Goal: Task Accomplishment & Management: Complete application form

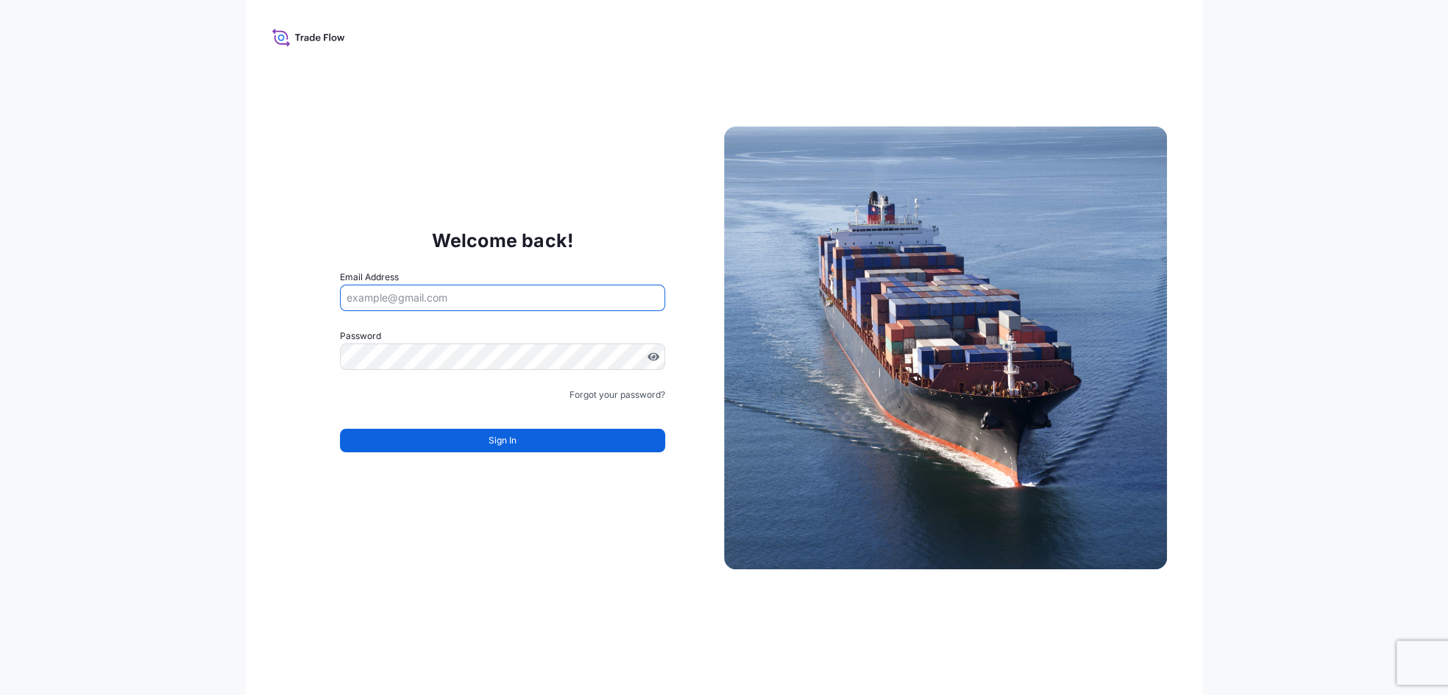
click at [372, 308] on input "Email Address" at bounding box center [502, 298] width 325 height 26
type input "[PERSON_NAME][EMAIL_ADDRESS][PERSON_NAME][DOMAIN_NAME]"
click at [279, 293] on div "Welcome back! Email Address taylor.miller@dsv.com Password Password is required…" at bounding box center [724, 347] width 957 height 695
drag, startPoint x: 1298, startPoint y: 0, endPoint x: 431, endPoint y: 77, distance: 869.9
click at [431, 77] on div "Welcome back! Email Address taylor.miller@dsv.com Password Password is required…" at bounding box center [724, 347] width 957 height 695
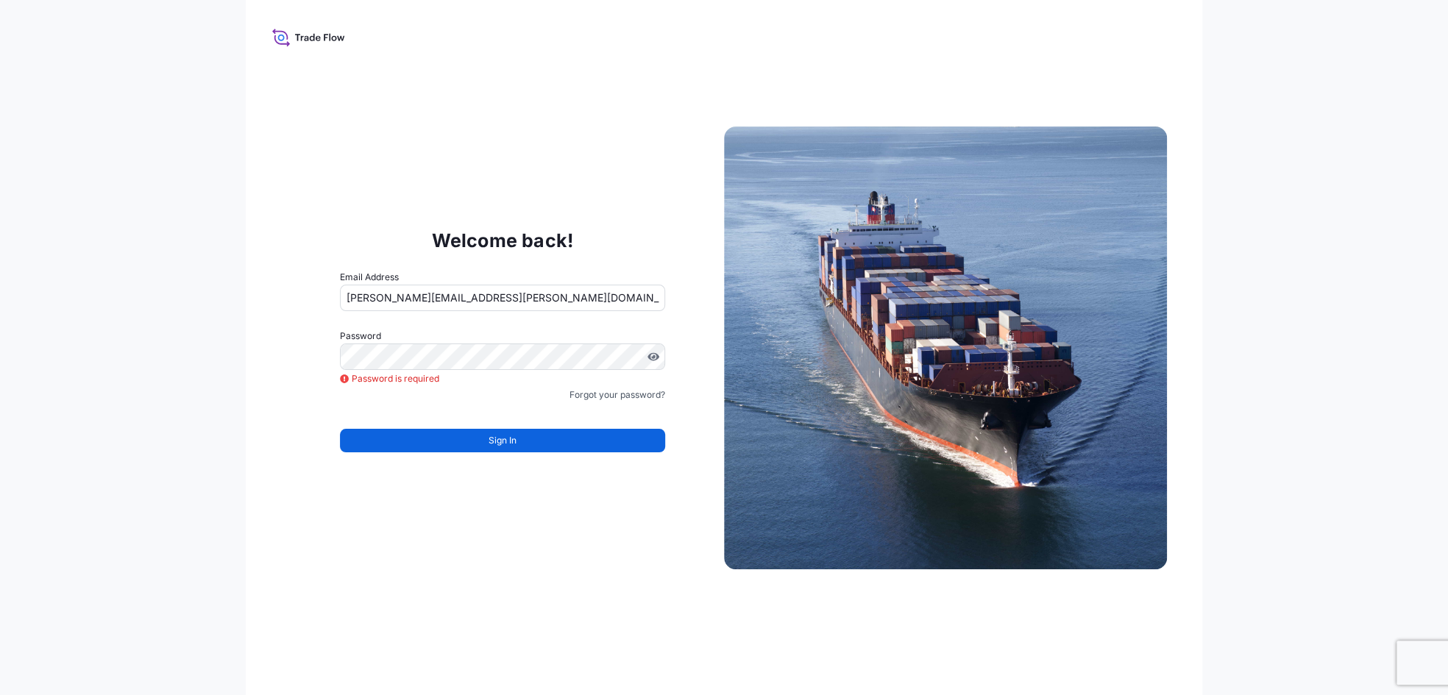
click at [289, 39] on icon at bounding box center [308, 36] width 73 height 21
click at [448, 241] on p "Welcome back!" at bounding box center [503, 241] width 142 height 24
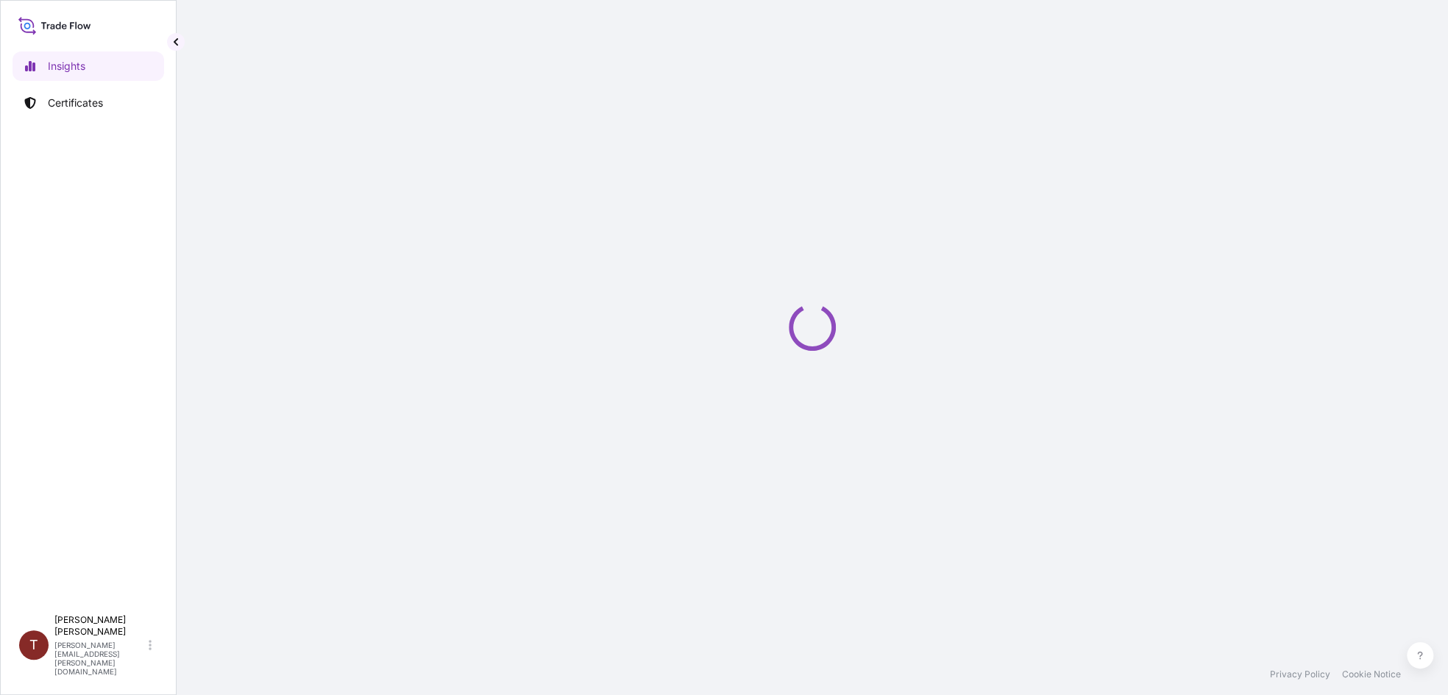
select select "2025"
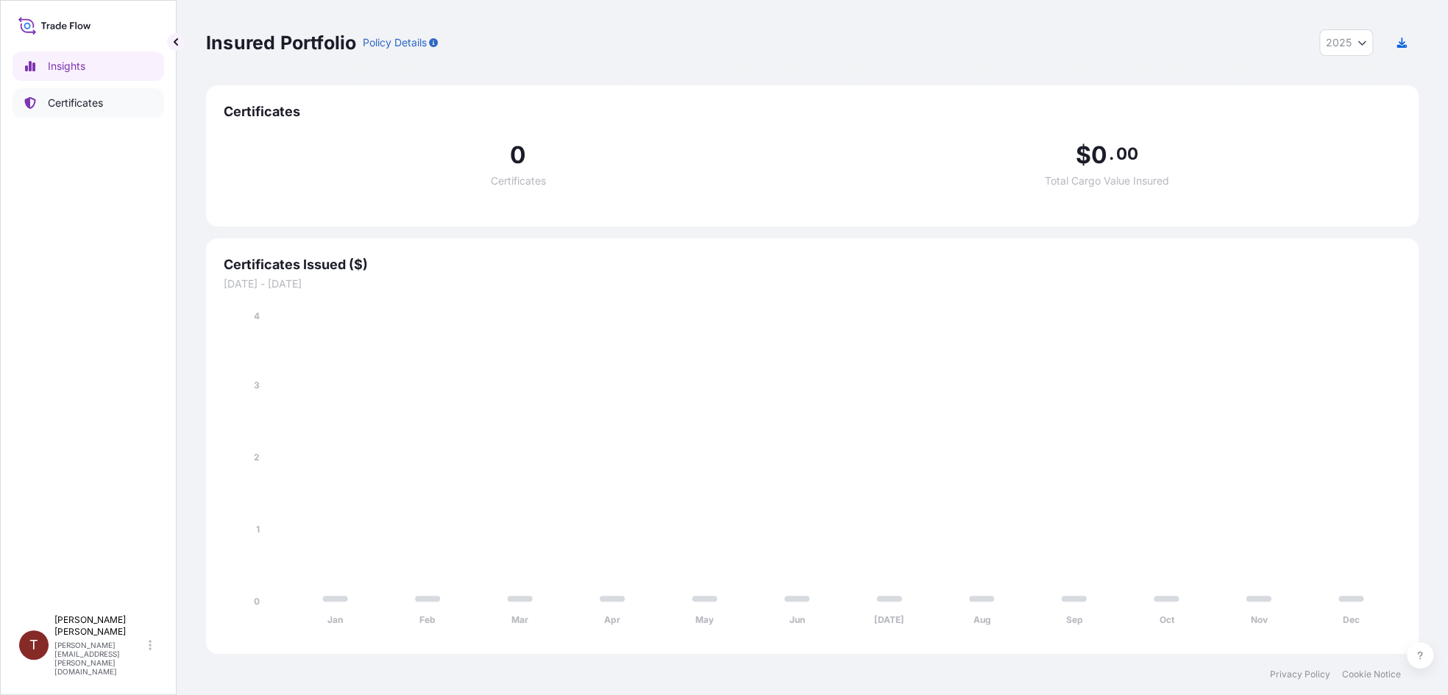
click at [83, 105] on p "Certificates" at bounding box center [75, 103] width 55 height 15
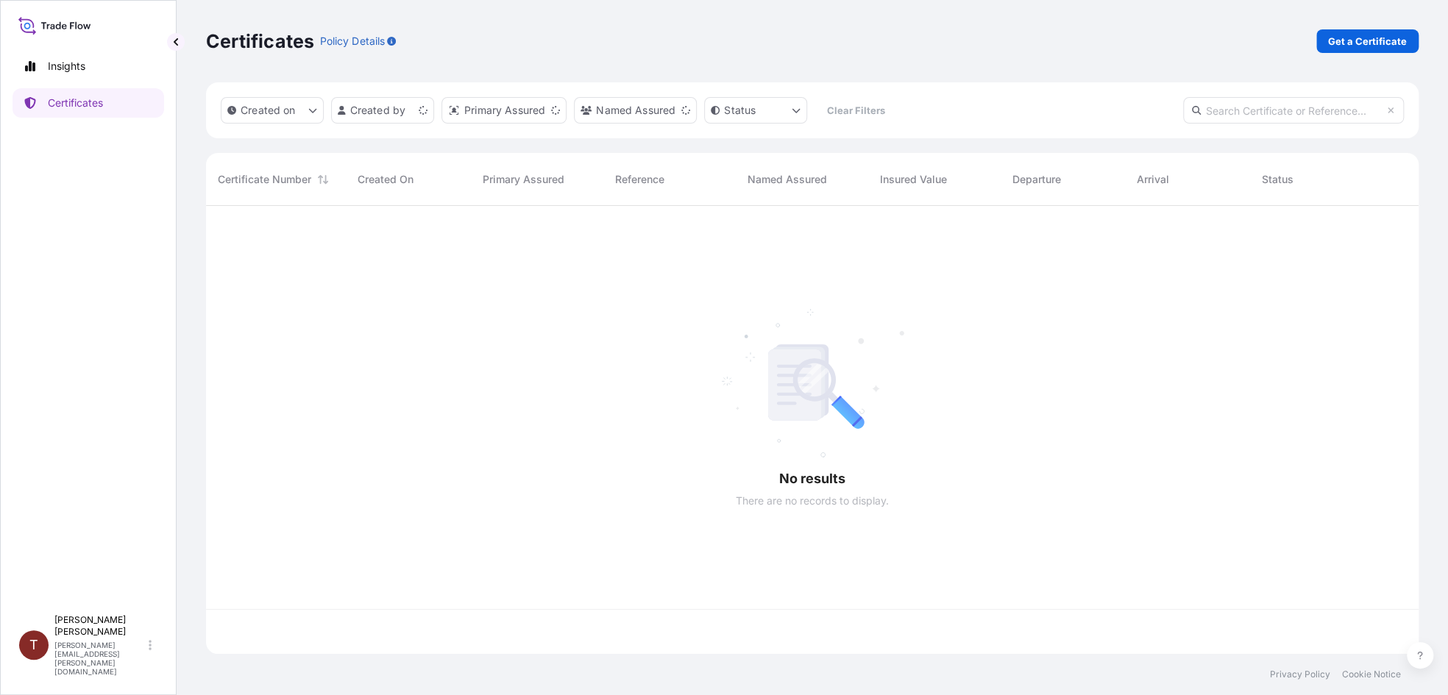
scroll to position [445, 1200]
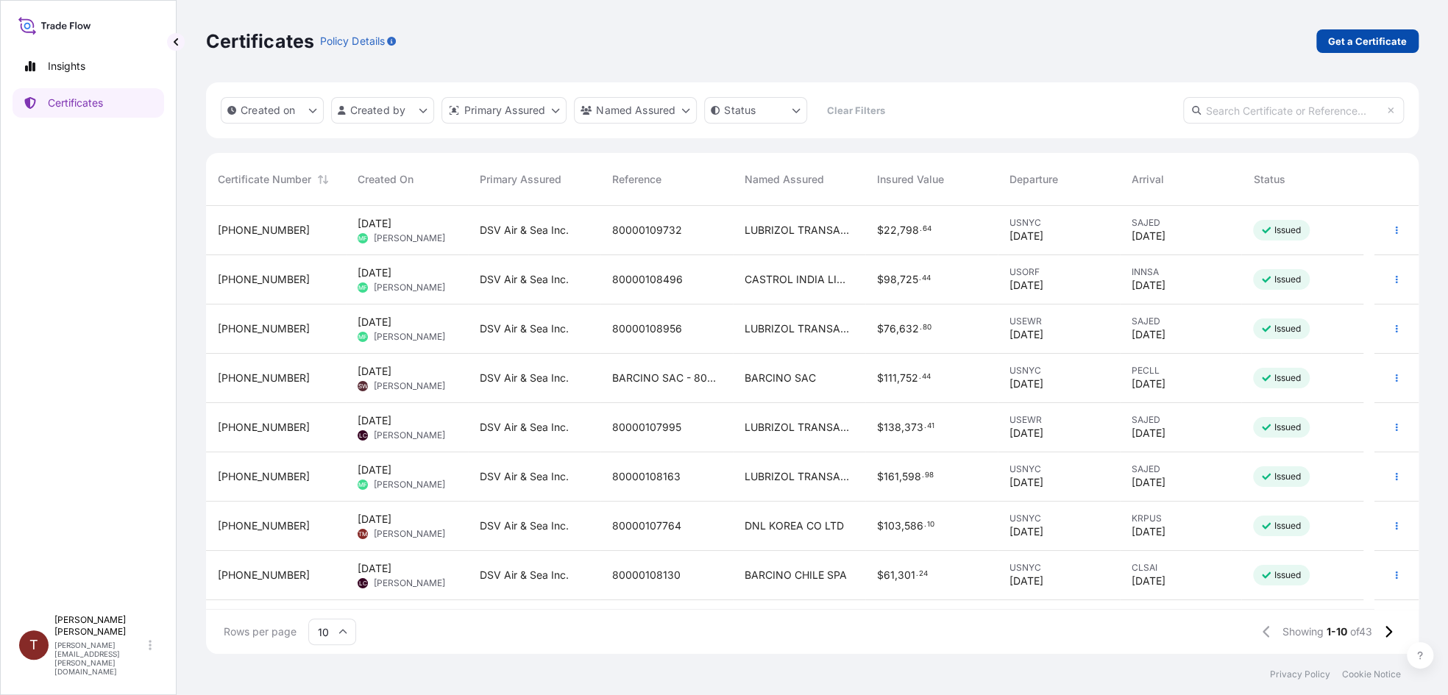
click at [1374, 42] on p "Get a Certificate" at bounding box center [1367, 41] width 79 height 15
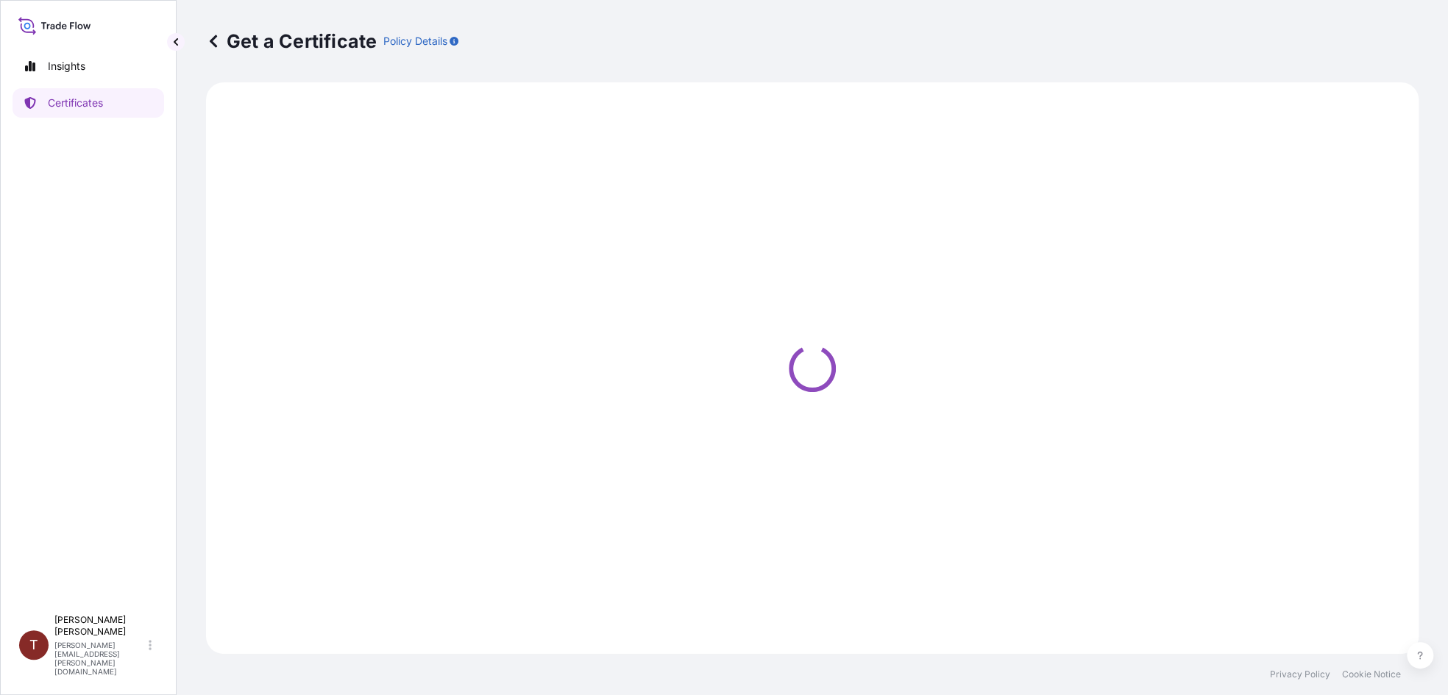
select select "Barge"
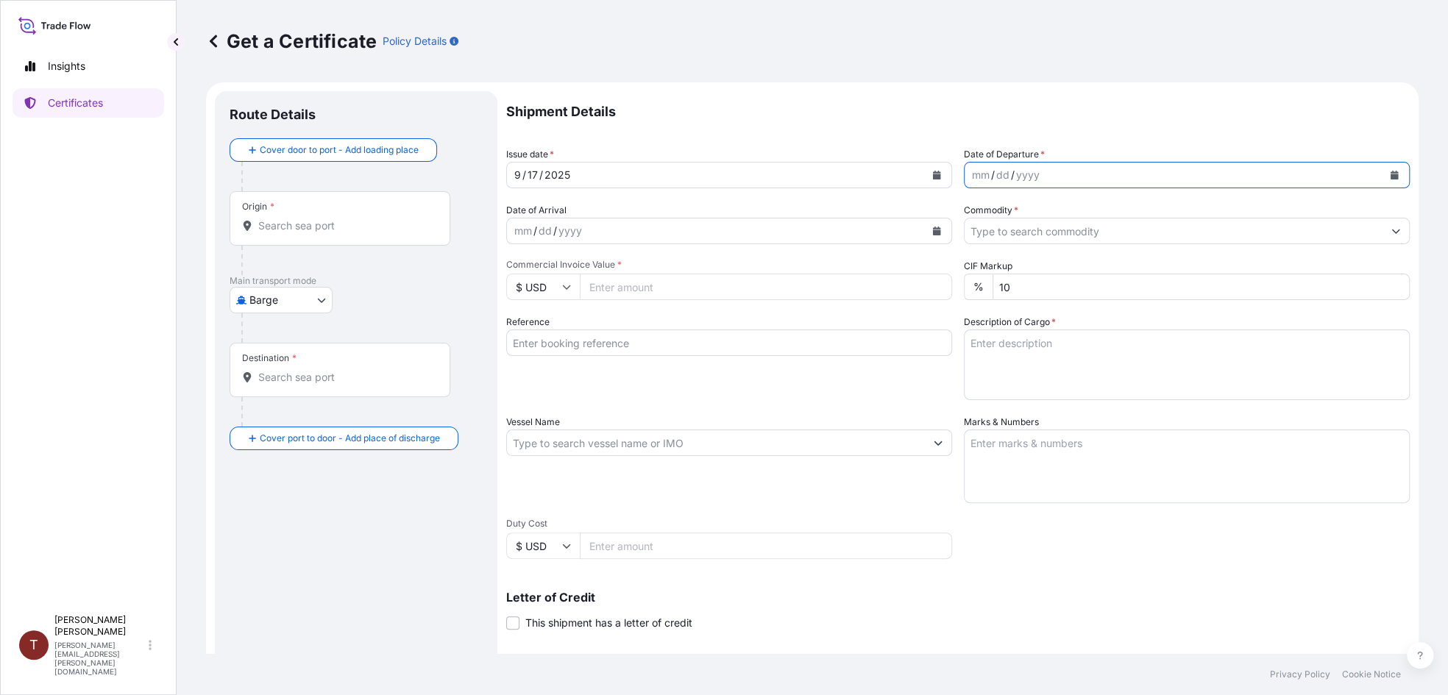
click at [1390, 173] on icon "Calendar" at bounding box center [1394, 175] width 9 height 9
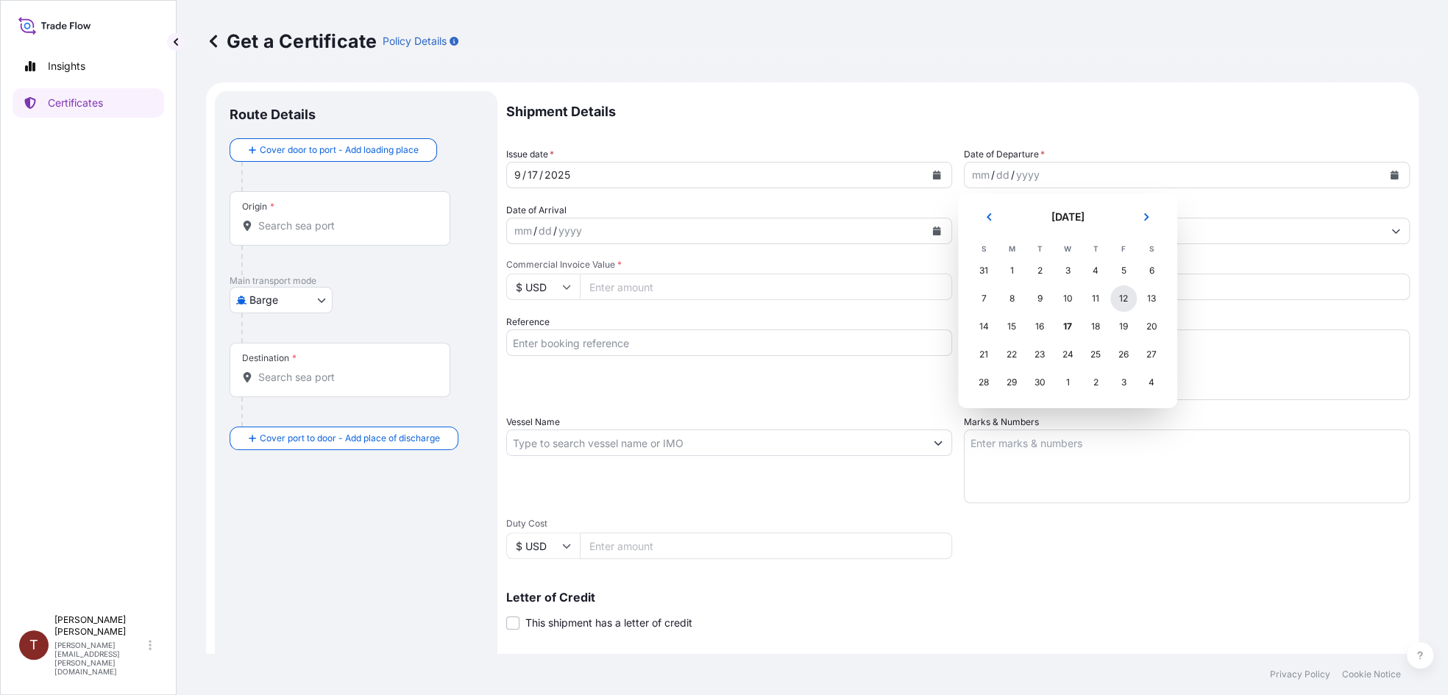
click at [1116, 297] on div "12" at bounding box center [1123, 298] width 26 height 26
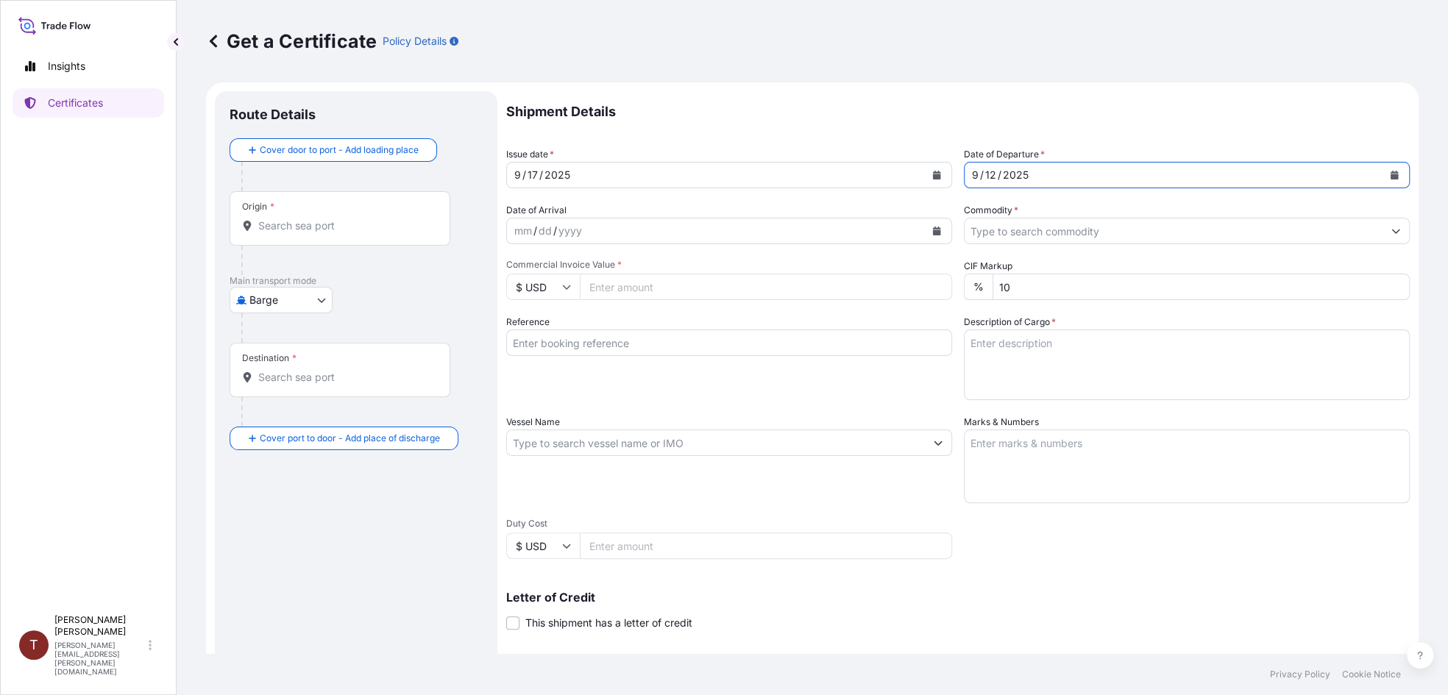
click at [936, 171] on button "Calendar" at bounding box center [937, 175] width 24 height 24
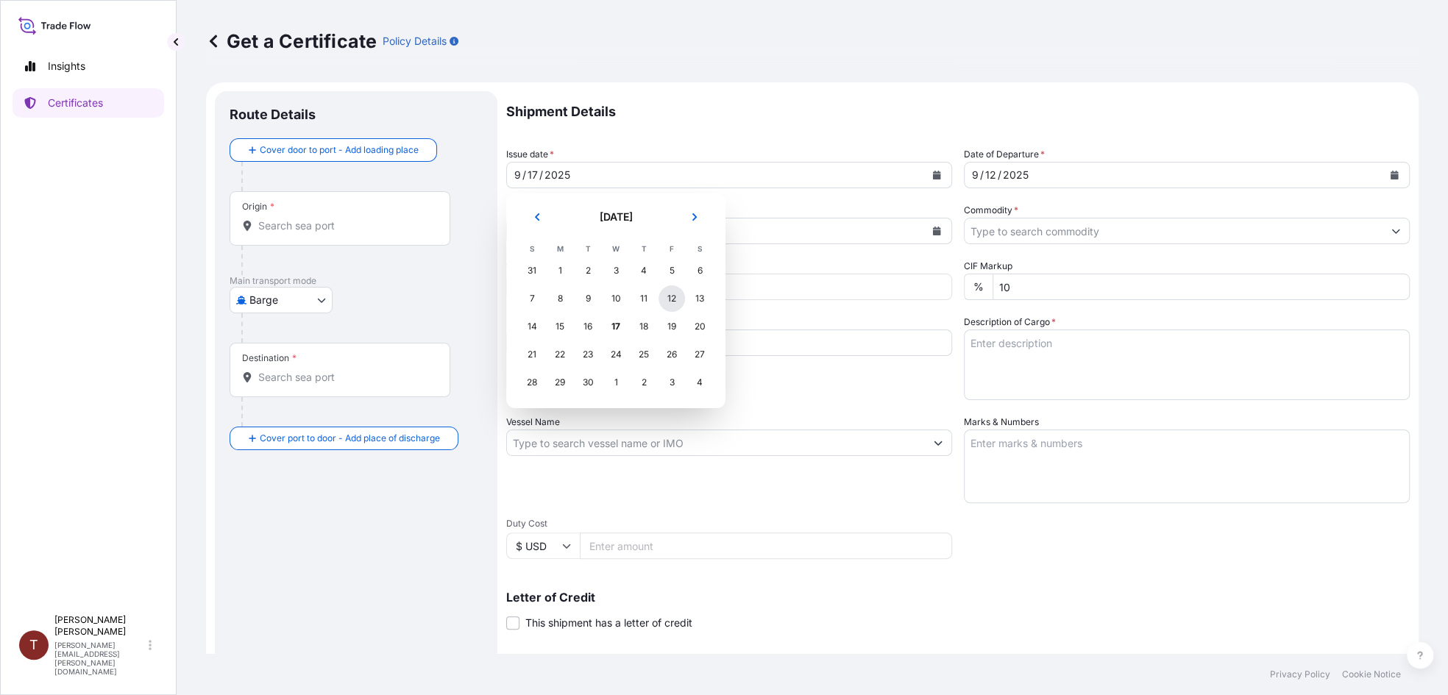
click at [666, 296] on div "12" at bounding box center [671, 298] width 26 height 26
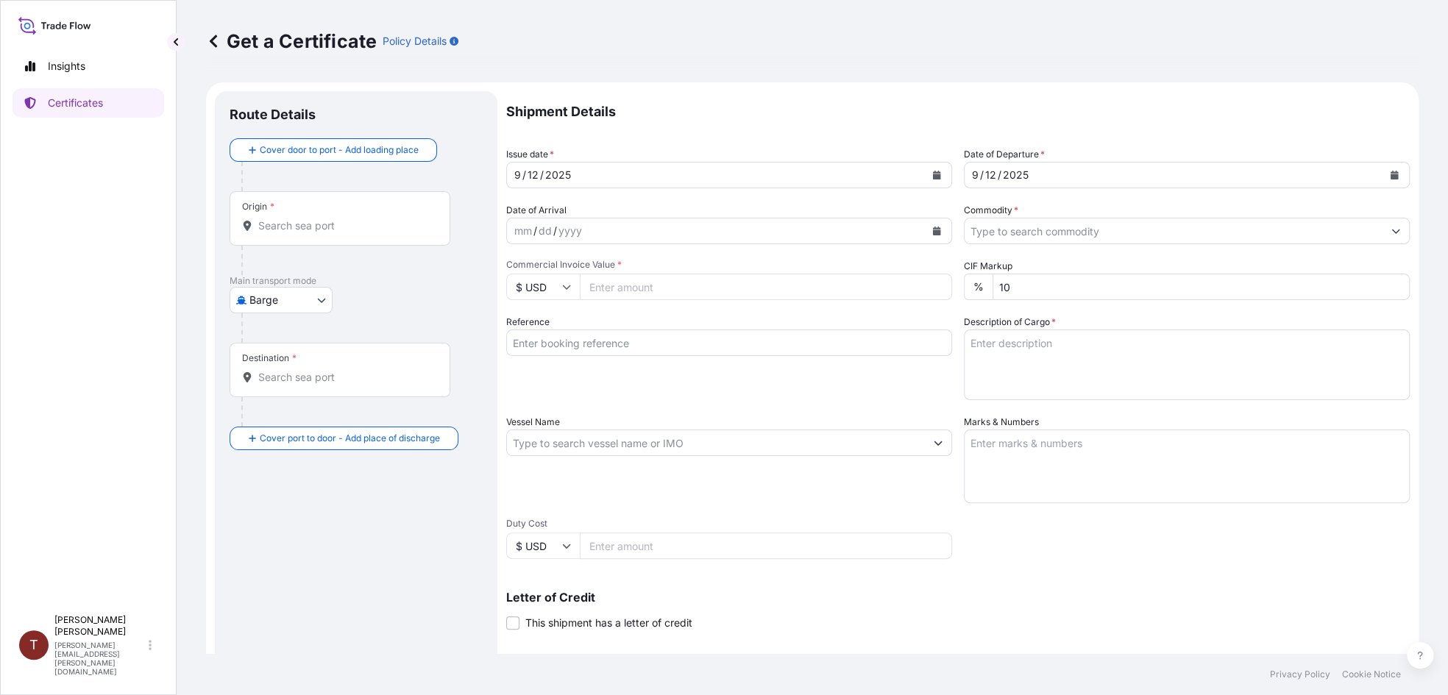
click at [326, 211] on div "Origin *" at bounding box center [340, 218] width 221 height 54
click at [326, 218] on input "Origin *" at bounding box center [345, 225] width 174 height 15
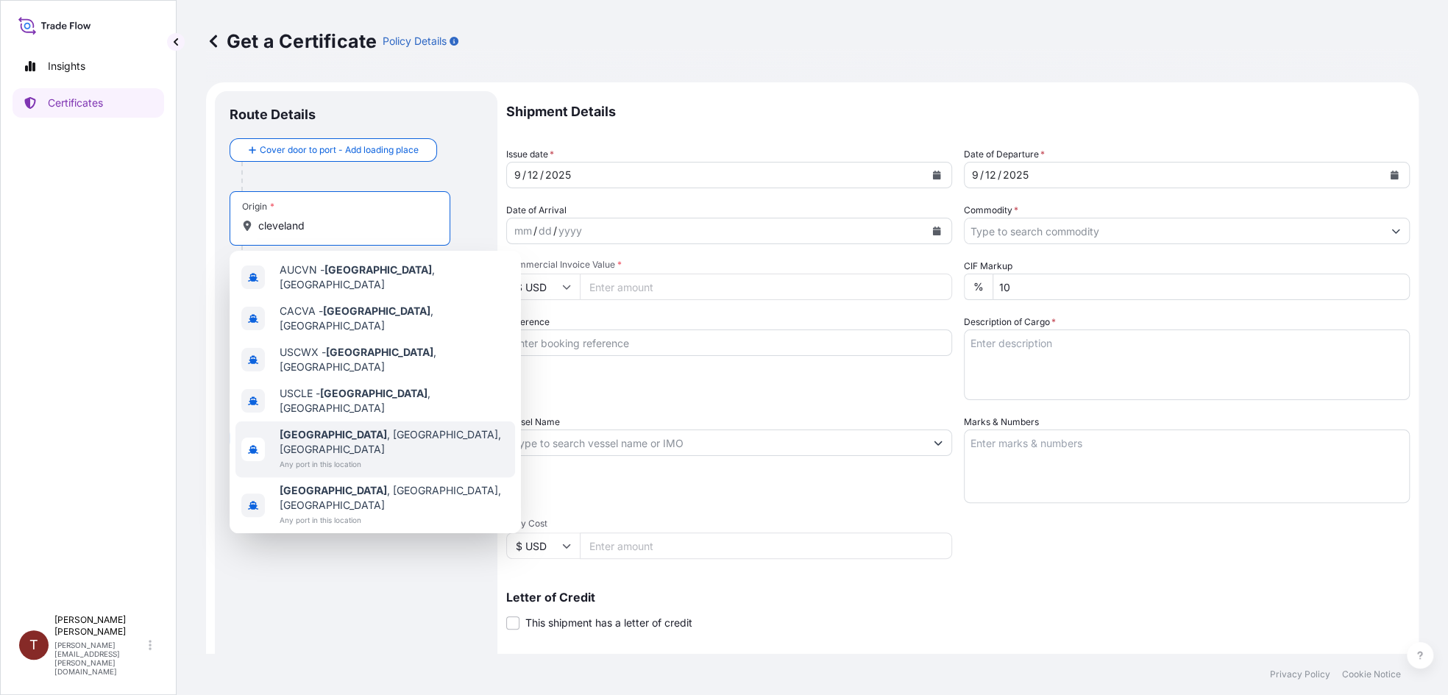
click at [323, 457] on span "Any port in this location" at bounding box center [395, 464] width 230 height 15
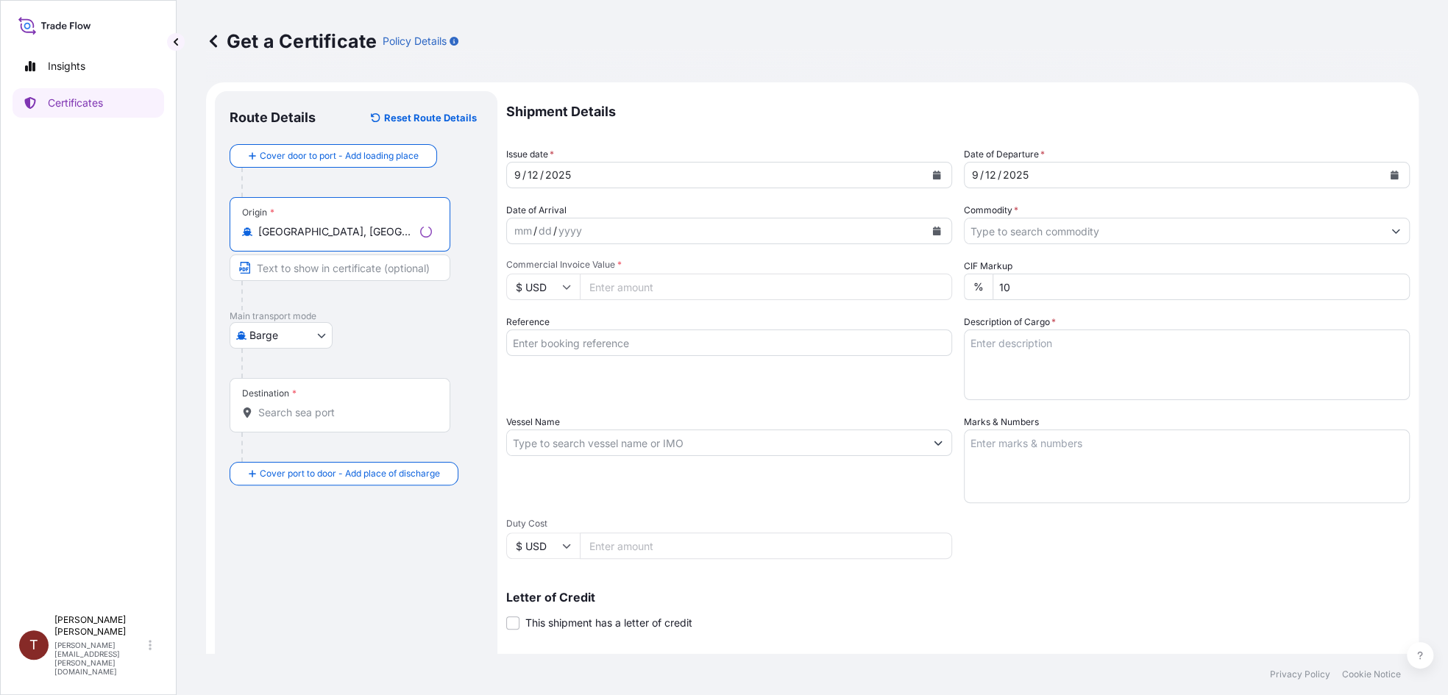
type input "[GEOGRAPHIC_DATA], [GEOGRAPHIC_DATA], [GEOGRAPHIC_DATA]"
click at [344, 266] on input "Text to appear on certificate" at bounding box center [340, 268] width 221 height 26
click at [274, 339] on body "Insights Certificates T [PERSON_NAME] [PERSON_NAME][EMAIL_ADDRESS][PERSON_NAME]…" at bounding box center [724, 347] width 1448 height 695
click at [282, 447] on span "Ocean Vessel" at bounding box center [289, 452] width 65 height 15
select select "Ocean Vessel"
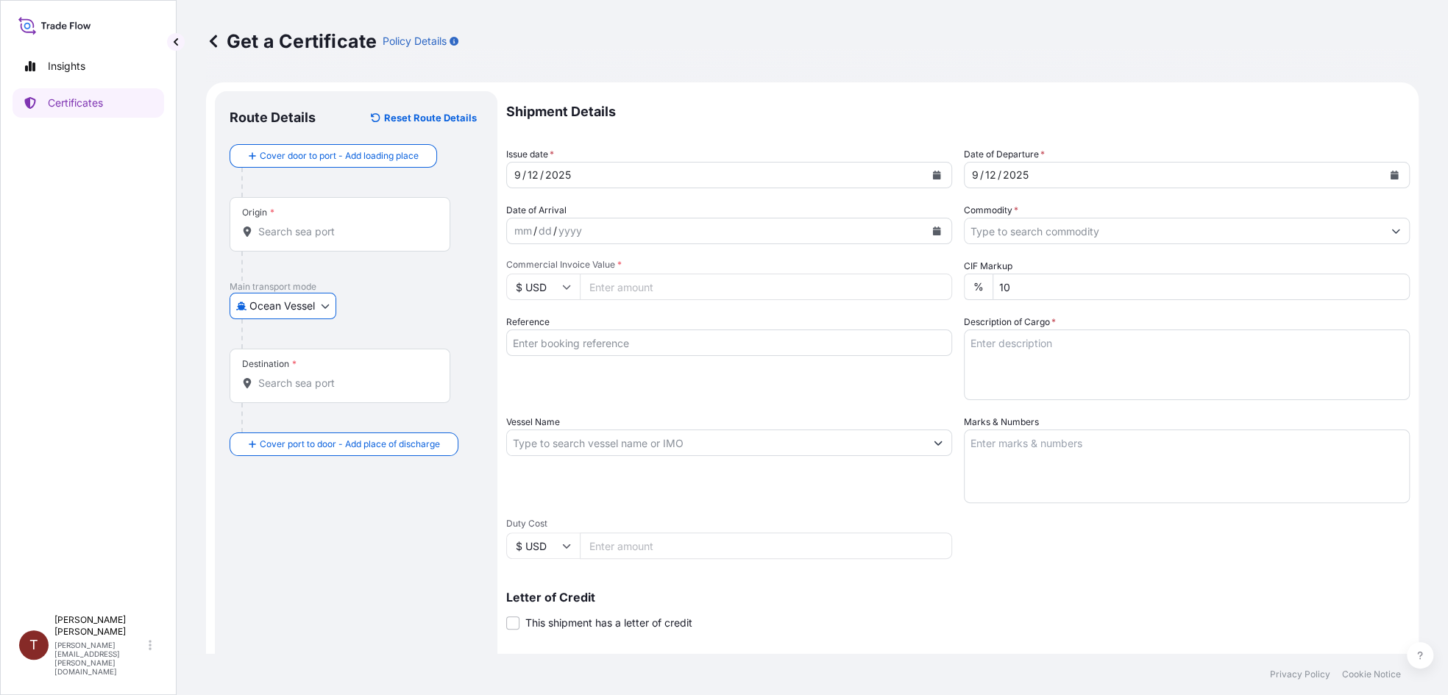
click at [343, 232] on input "Origin *" at bounding box center [345, 231] width 174 height 15
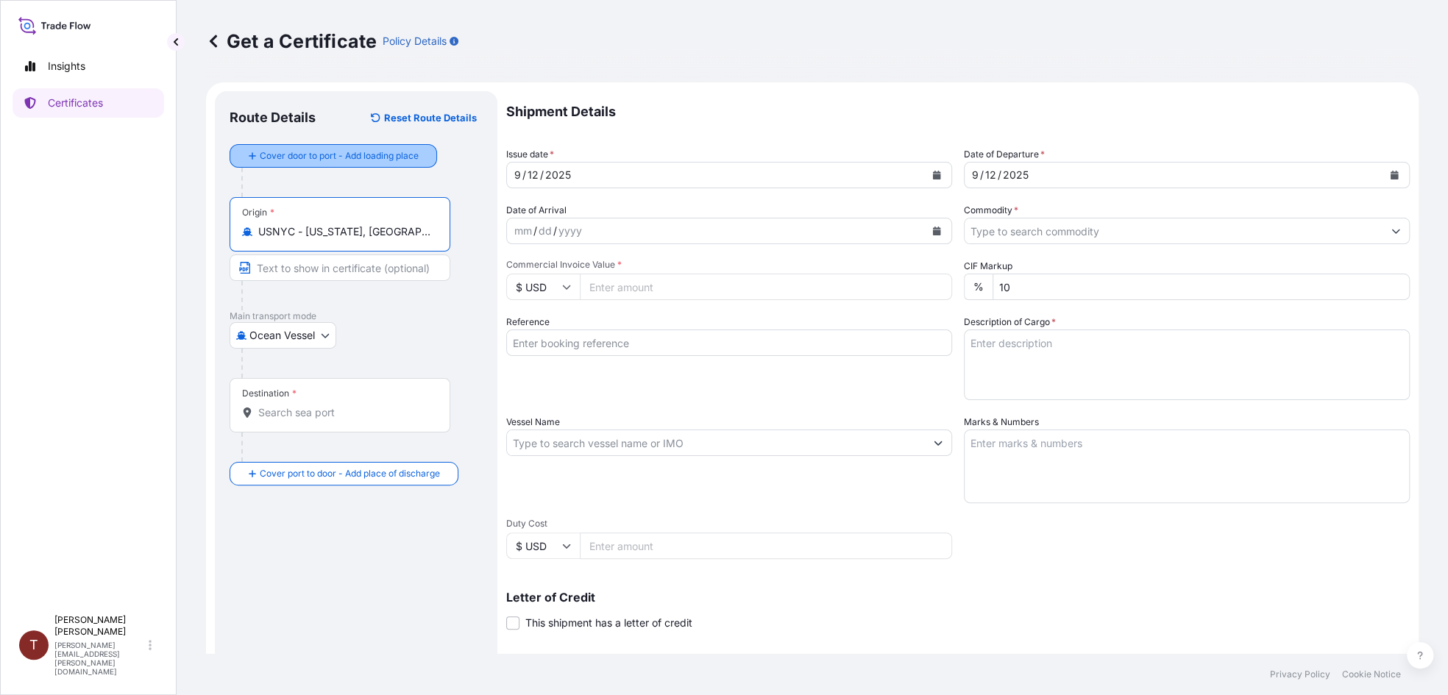
type input "USNYC - [US_STATE], [GEOGRAPHIC_DATA]"
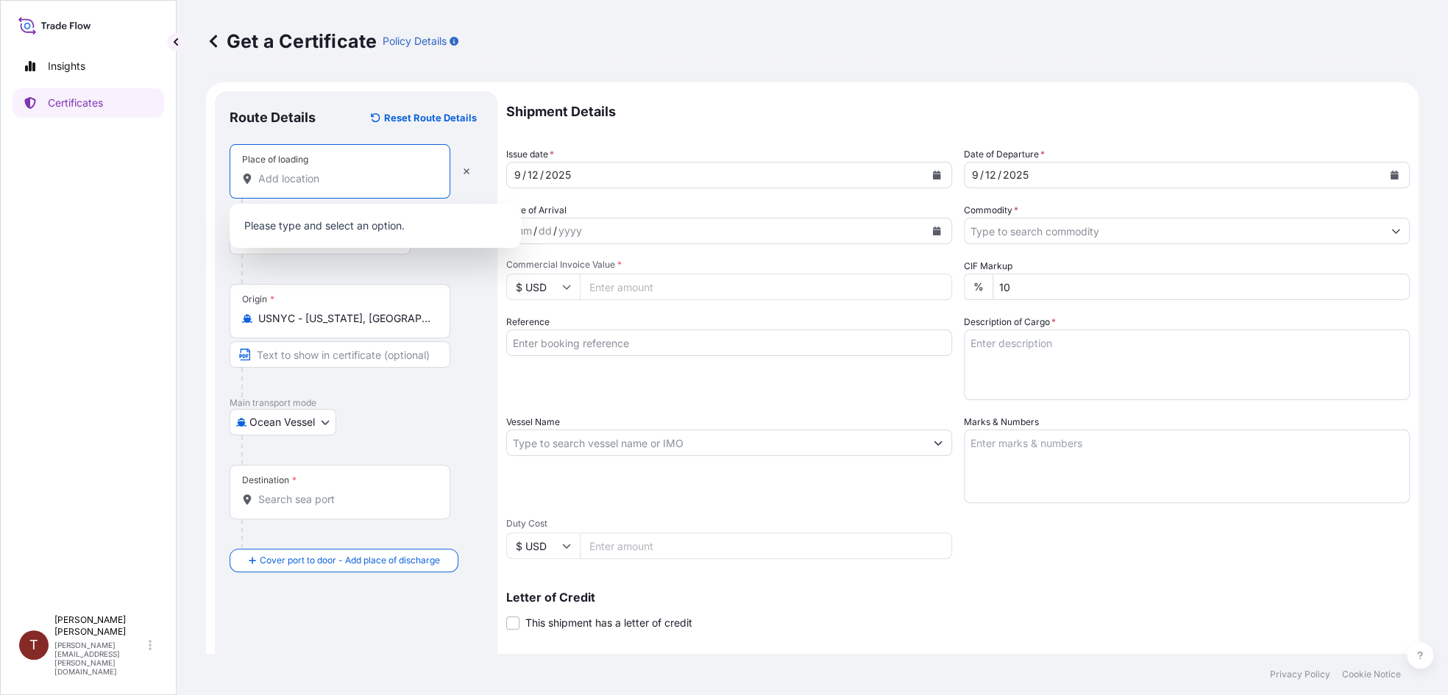
click at [319, 174] on input "Place of loading" at bounding box center [345, 178] width 174 height 15
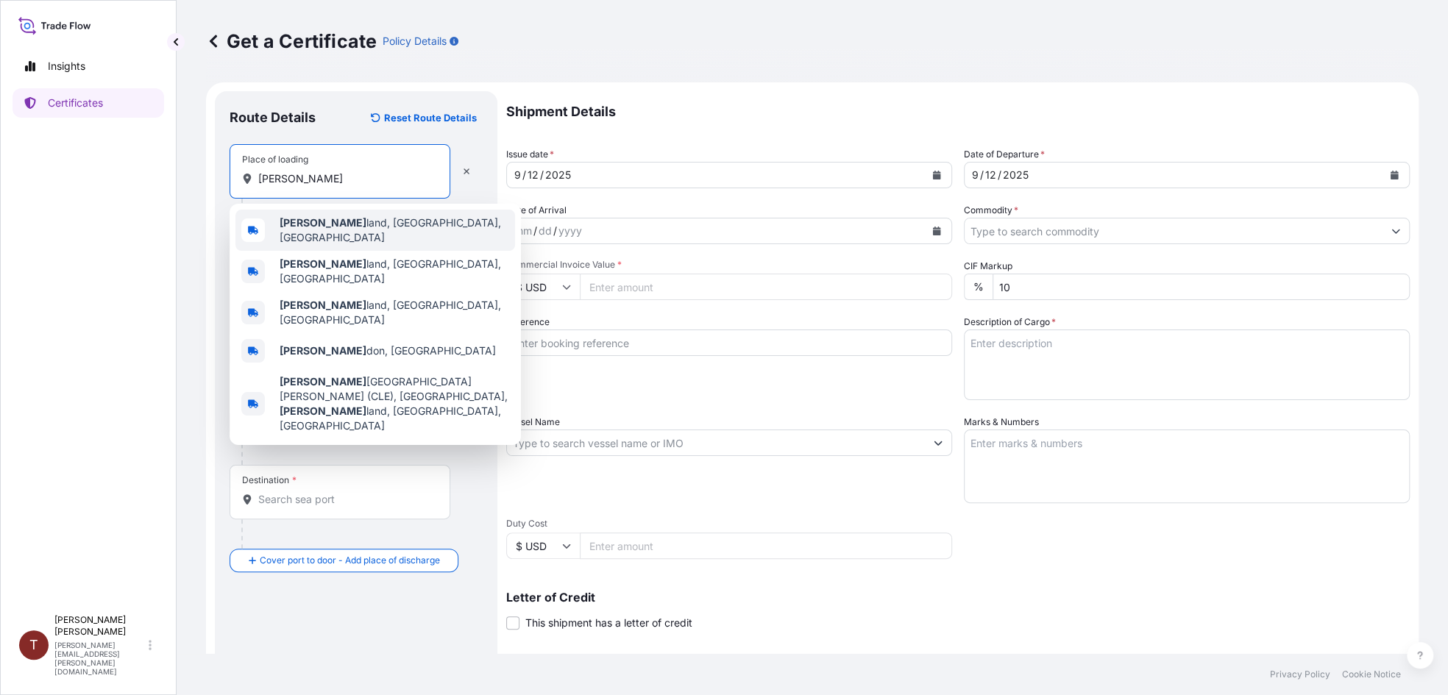
click at [326, 224] on span "[PERSON_NAME][GEOGRAPHIC_DATA], [GEOGRAPHIC_DATA], [GEOGRAPHIC_DATA]" at bounding box center [395, 230] width 230 height 29
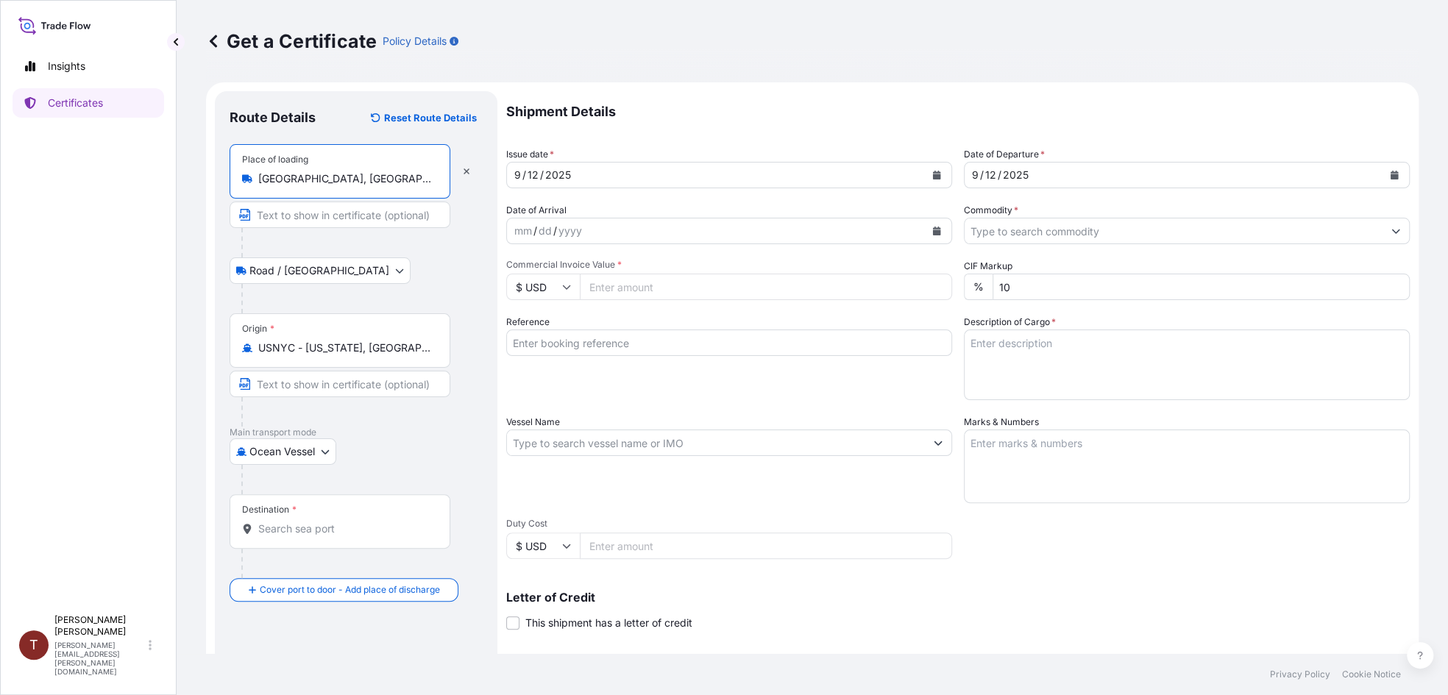
type input "[GEOGRAPHIC_DATA], [GEOGRAPHIC_DATA], [GEOGRAPHIC_DATA]"
click at [318, 271] on body "0 options available. 5 options available. Insights Certificates T [PERSON_NAME]…" at bounding box center [724, 347] width 1448 height 695
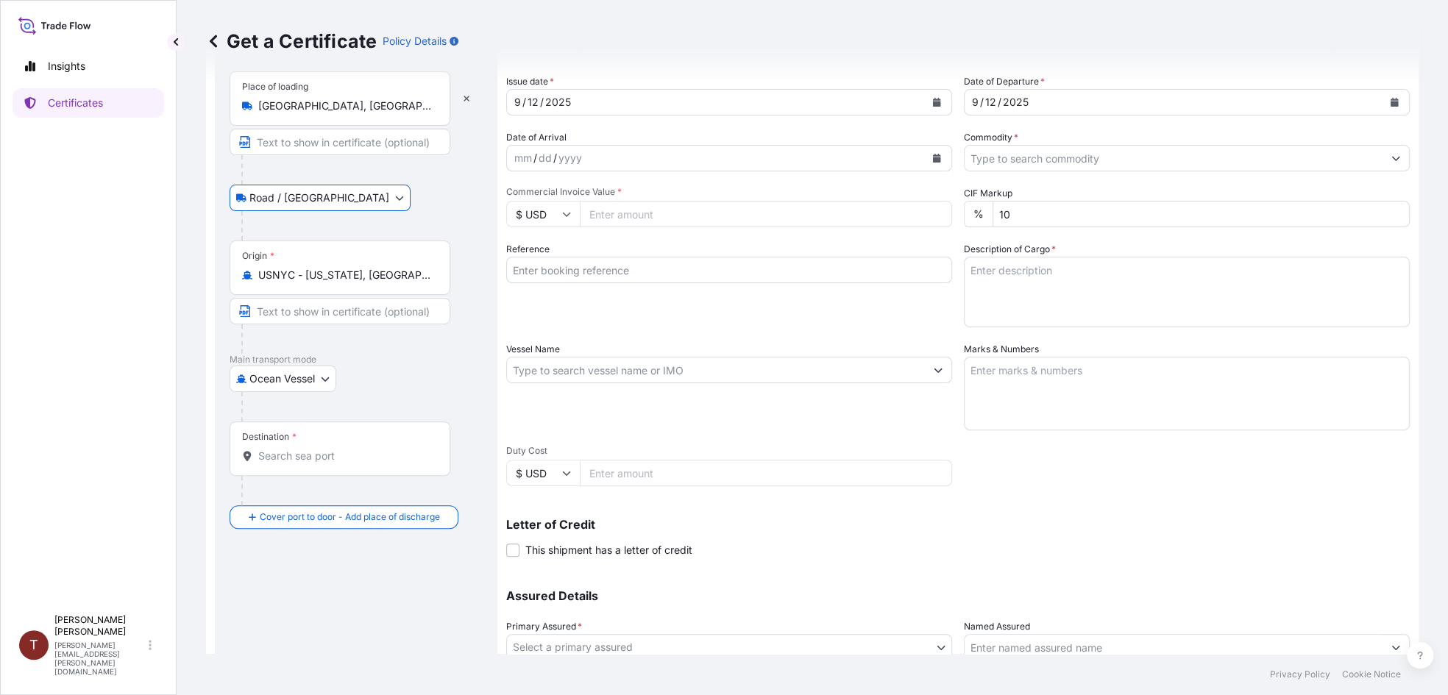
scroll to position [146, 0]
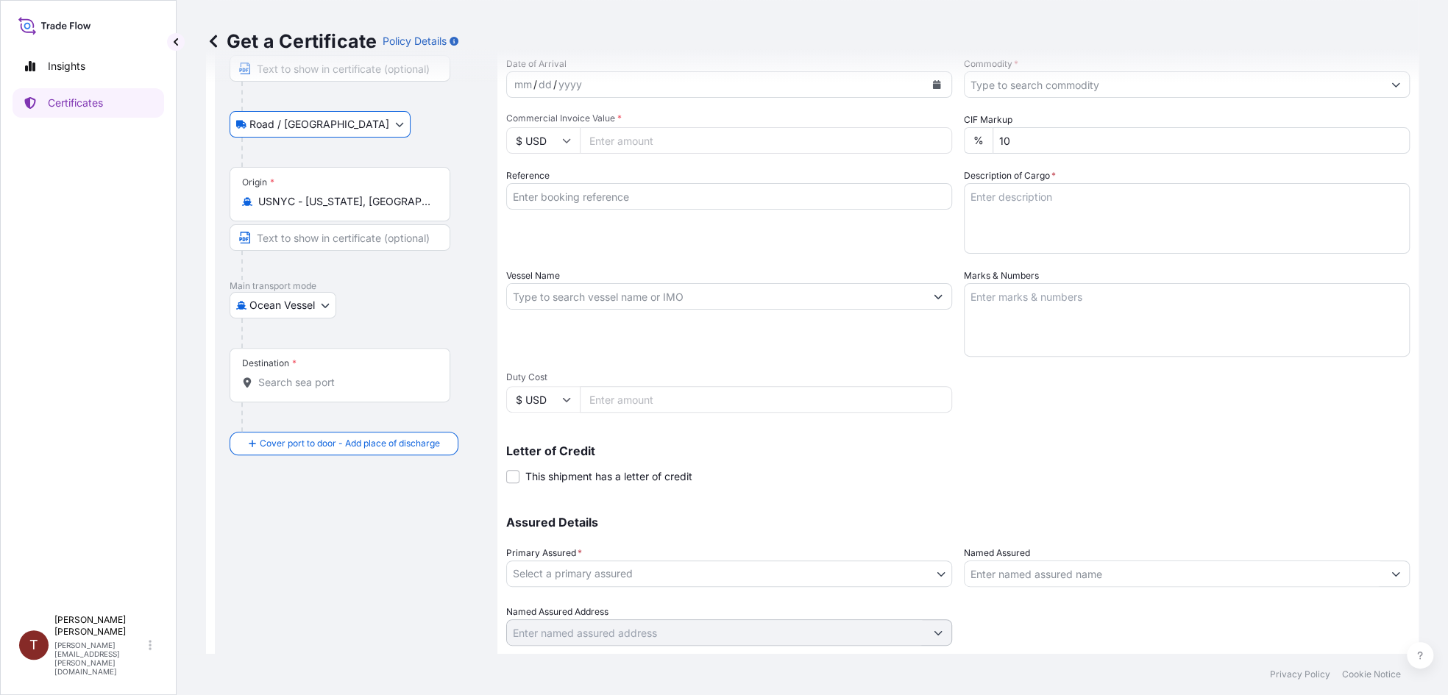
click at [348, 388] on input "Destination *" at bounding box center [345, 382] width 174 height 15
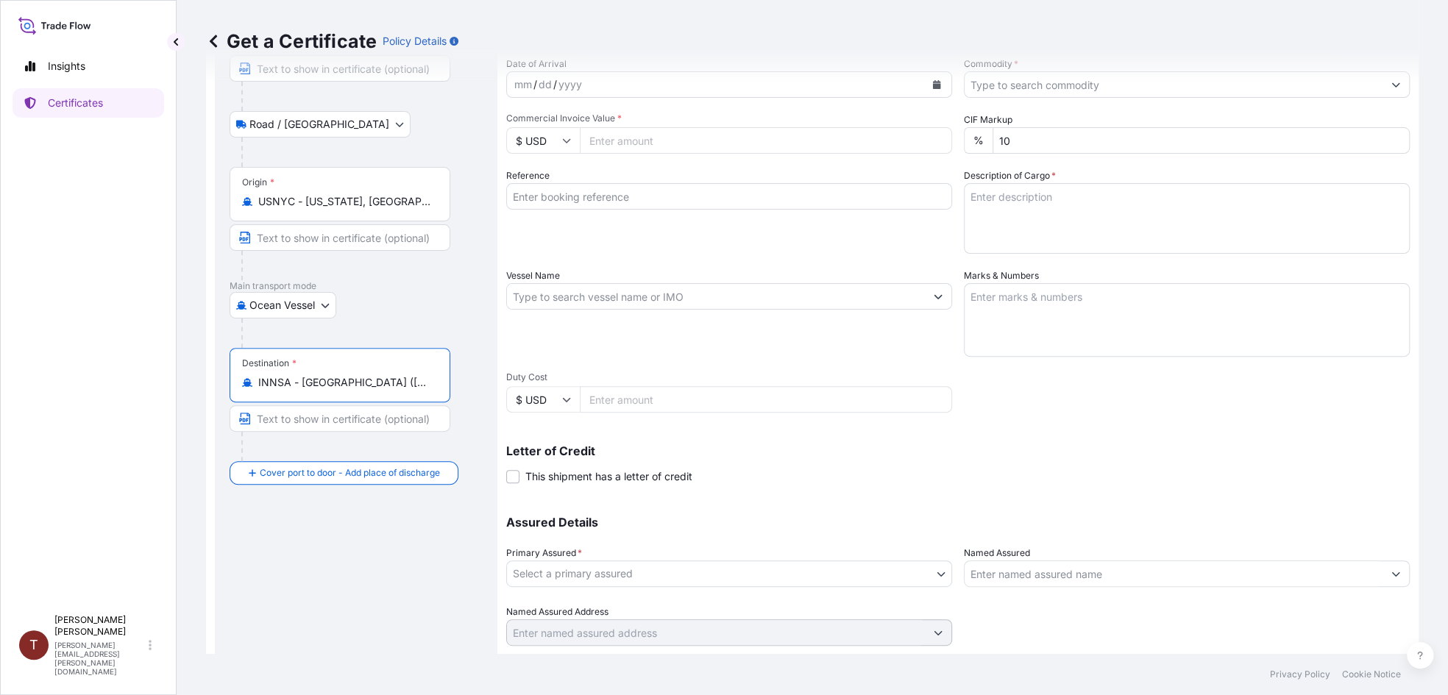
click at [338, 383] on input "INNSA - [GEOGRAPHIC_DATA] ([PERSON_NAME]), [GEOGRAPHIC_DATA]" at bounding box center [345, 382] width 174 height 15
click at [386, 375] on input "INNSA - [GEOGRAPHIC_DATA] ([PERSON_NAME]), [GEOGRAPHIC_DATA]" at bounding box center [345, 382] width 174 height 15
drag, startPoint x: 389, startPoint y: 383, endPoint x: 75, endPoint y: 377, distance: 314.1
click at [75, 377] on div "Insights Certificates T [PERSON_NAME] [PERSON_NAME][EMAIL_ADDRESS][PERSON_NAME]…" at bounding box center [724, 347] width 1448 height 695
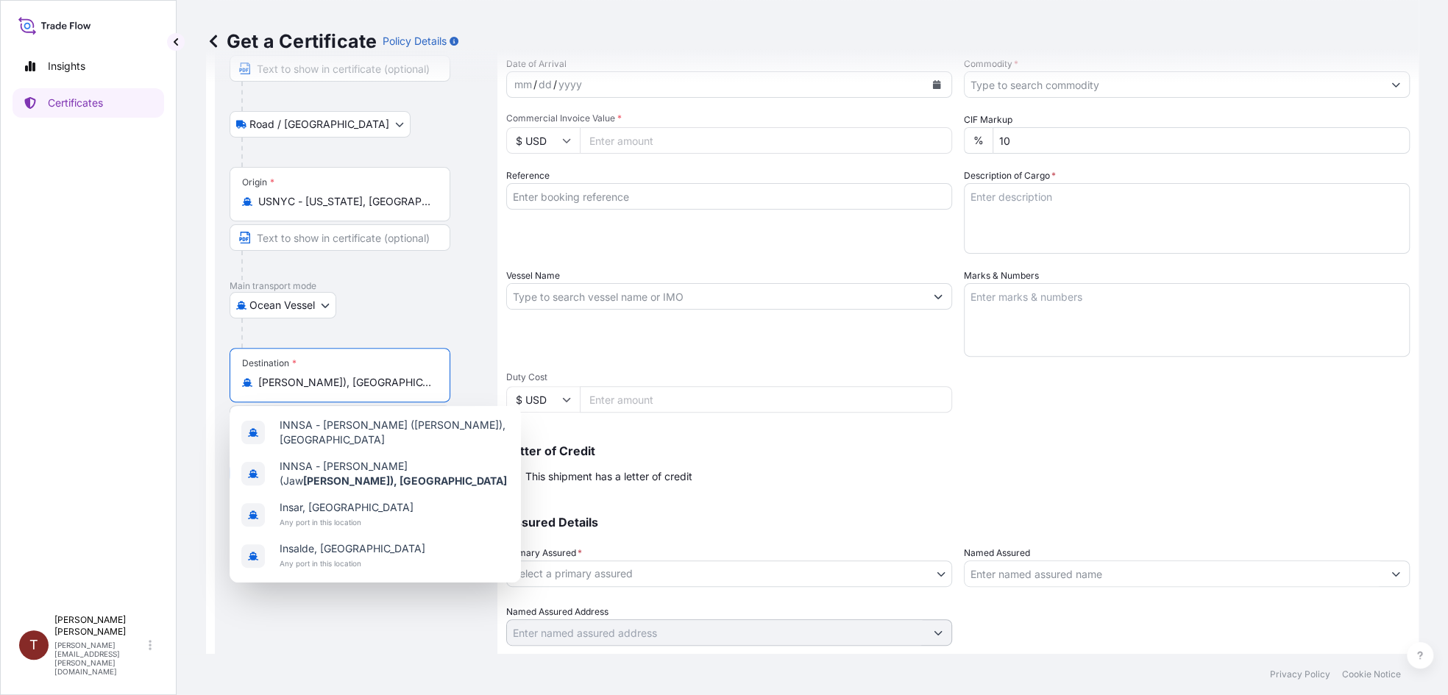
type input "[PERSON_NAME]), Indi"
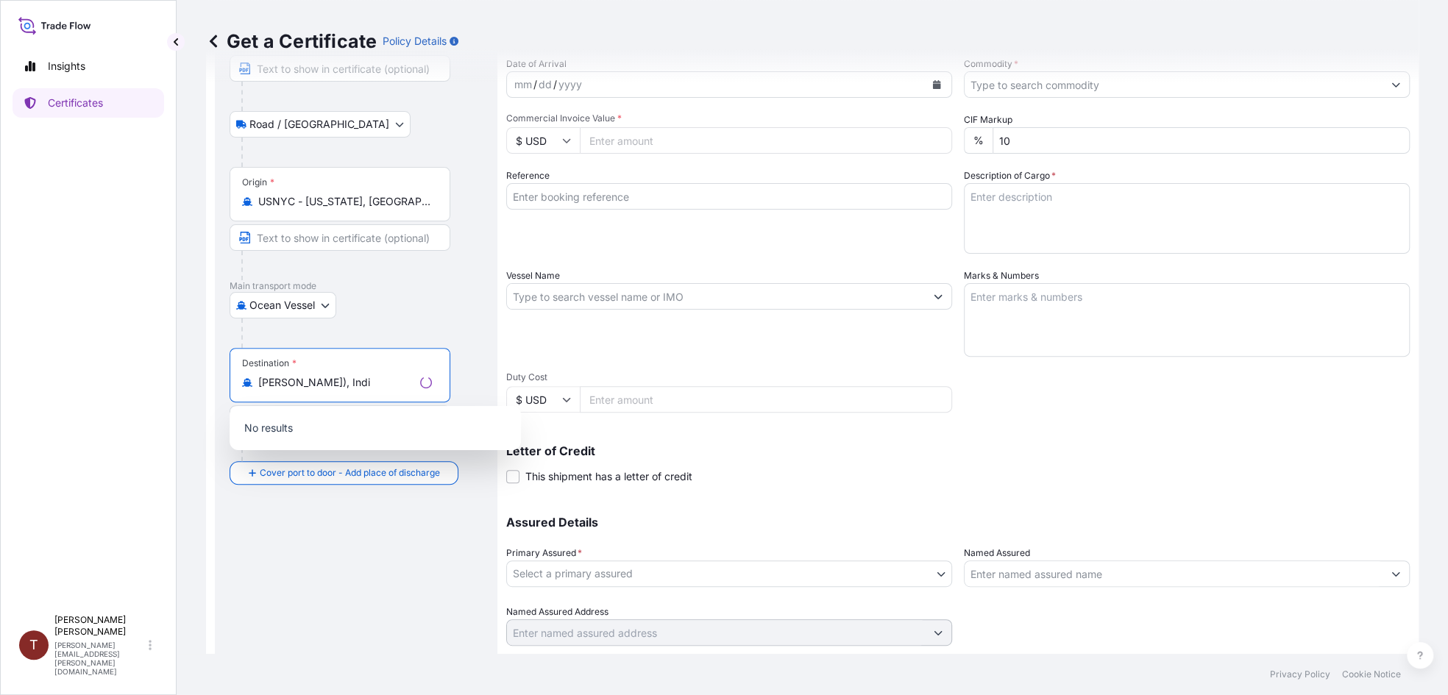
drag, startPoint x: 365, startPoint y: 383, endPoint x: 105, endPoint y: 378, distance: 259.7
click at [105, 378] on div "Insights Certificates T [PERSON_NAME] [PERSON_NAME][EMAIL_ADDRESS][PERSON_NAME]…" at bounding box center [724, 347] width 1448 height 695
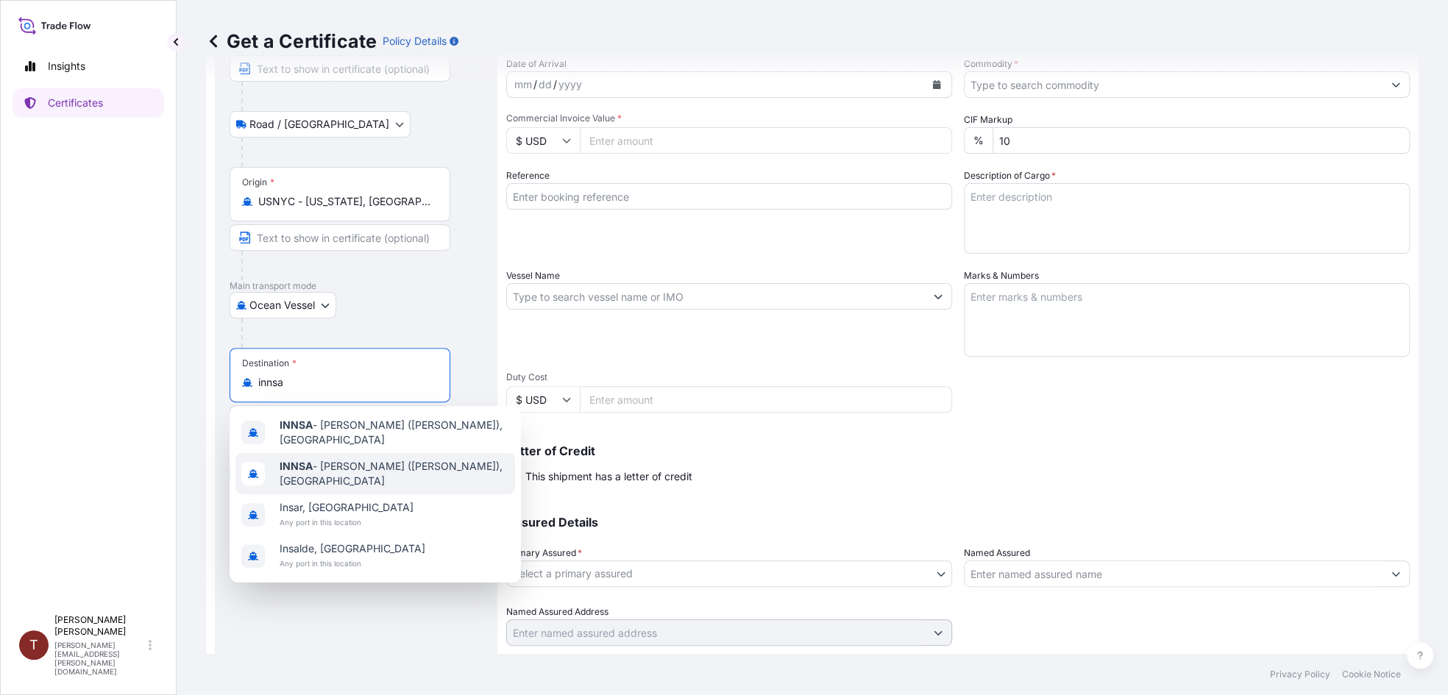
click at [348, 469] on span "INNSA - [GEOGRAPHIC_DATA] ([PERSON_NAME]), [GEOGRAPHIC_DATA]" at bounding box center [395, 473] width 230 height 29
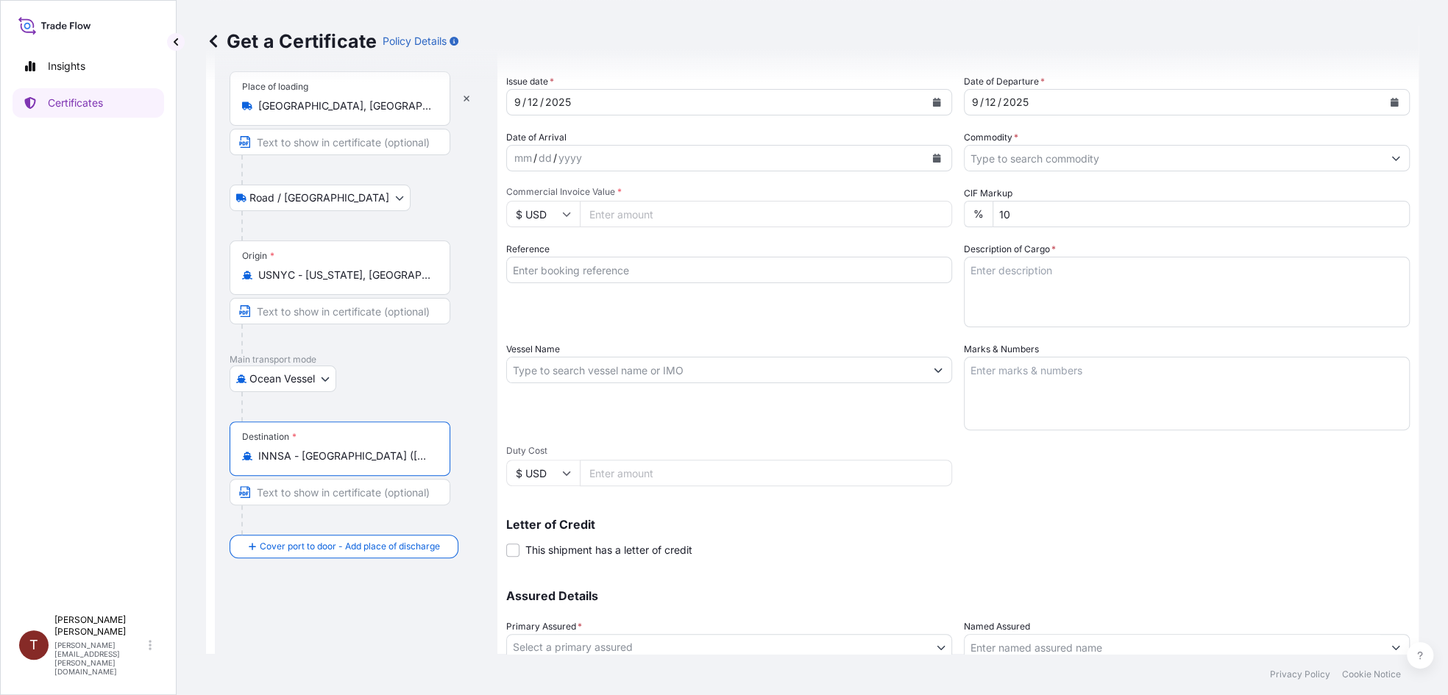
scroll to position [0, 0]
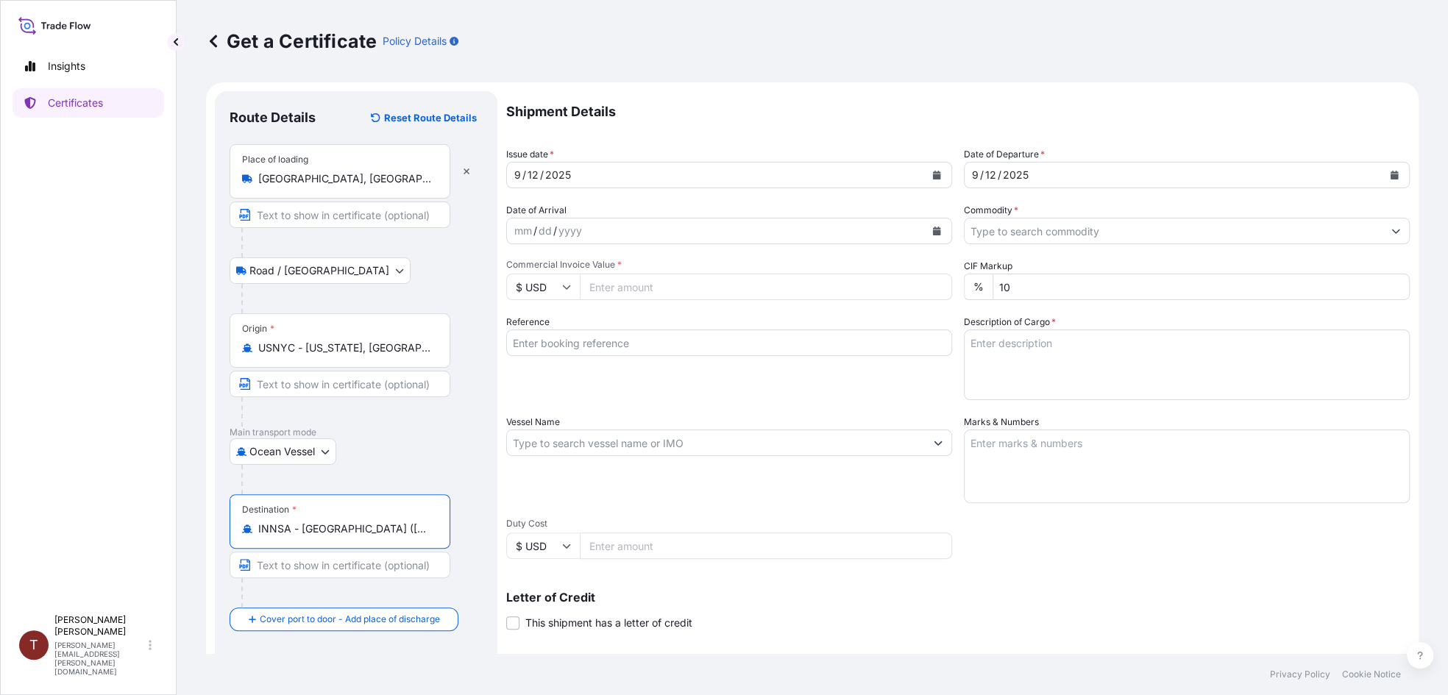
type input "INNSA - [GEOGRAPHIC_DATA] ([PERSON_NAME]), [GEOGRAPHIC_DATA]"
click at [1161, 235] on input "Commodity *" at bounding box center [1173, 231] width 418 height 26
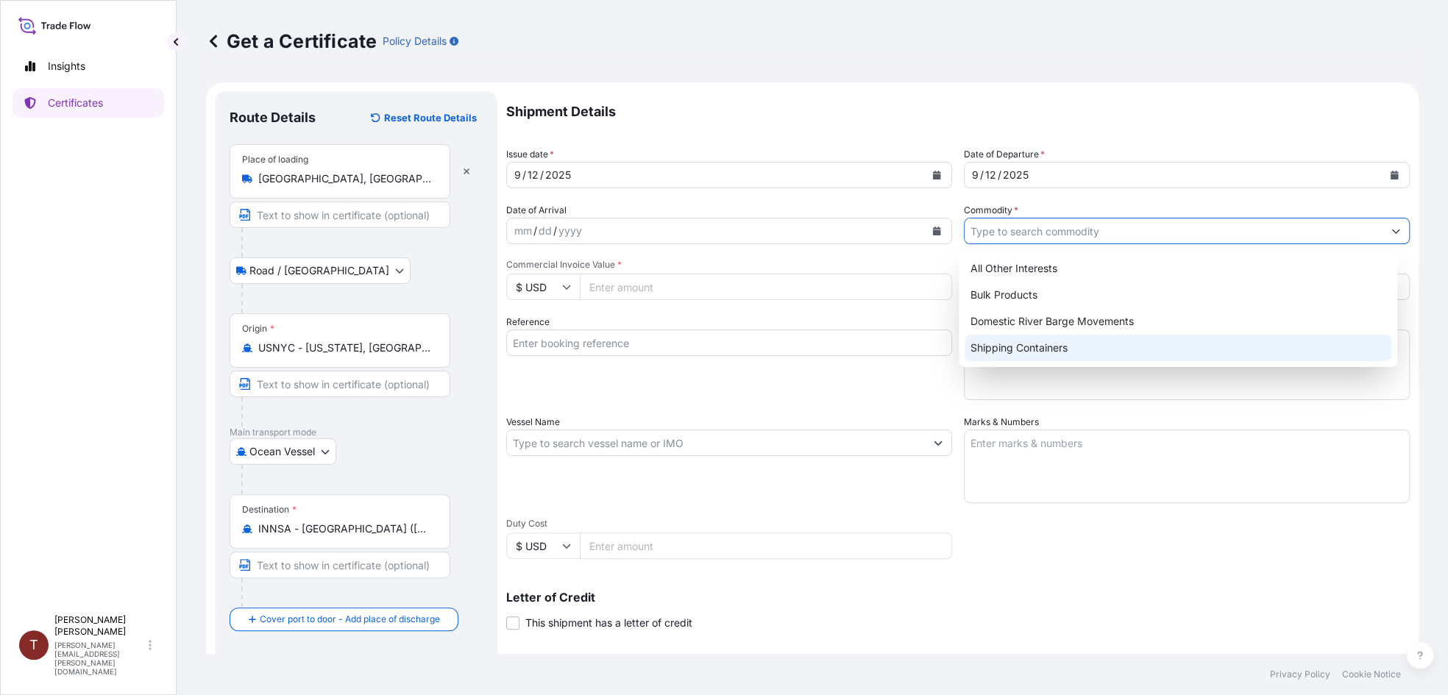
click at [1045, 343] on div "Shipping Containers" at bounding box center [1177, 348] width 427 height 26
type input "Shipping Containers"
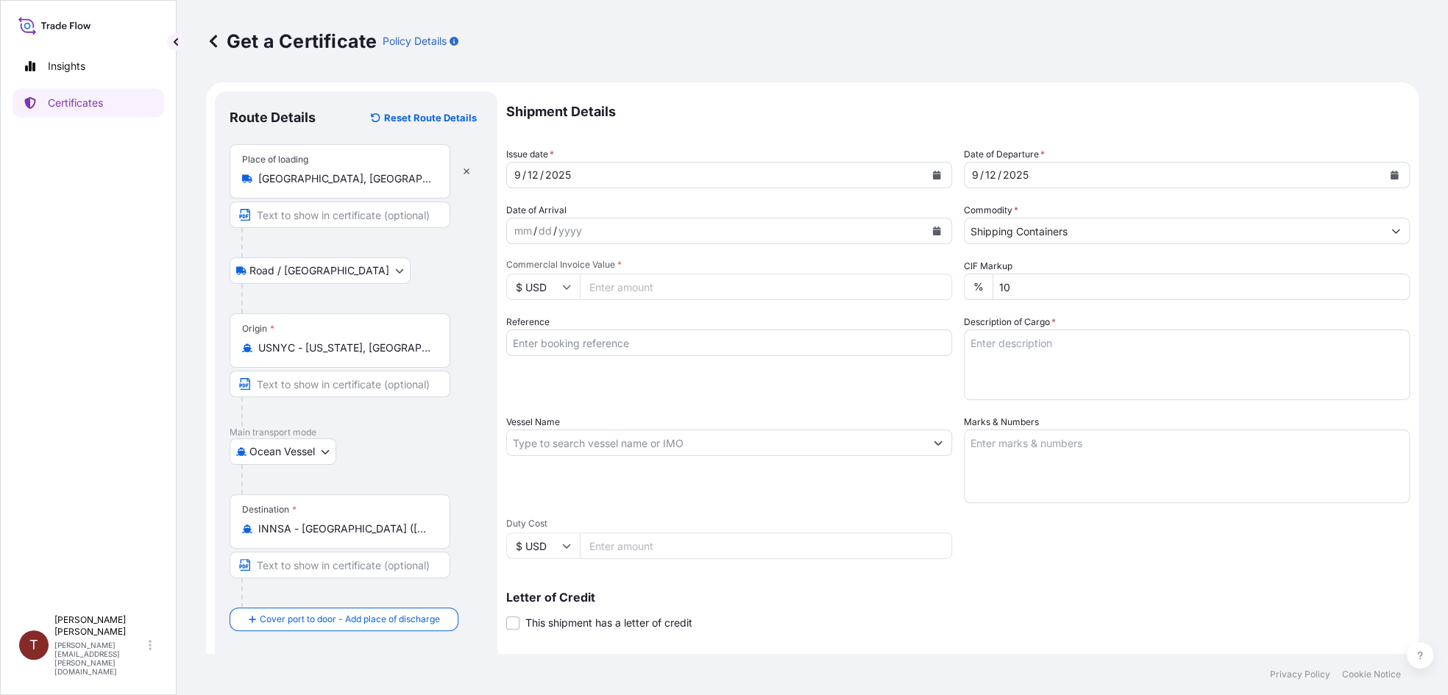
click at [618, 342] on input "Reference" at bounding box center [729, 343] width 446 height 26
click at [689, 279] on input "Commercial Invoice Value *" at bounding box center [766, 287] width 372 height 26
type input "12633.80"
click at [691, 349] on input "Reference" at bounding box center [729, 343] width 446 height 26
click at [723, 341] on input "Reference" at bounding box center [729, 343] width 446 height 26
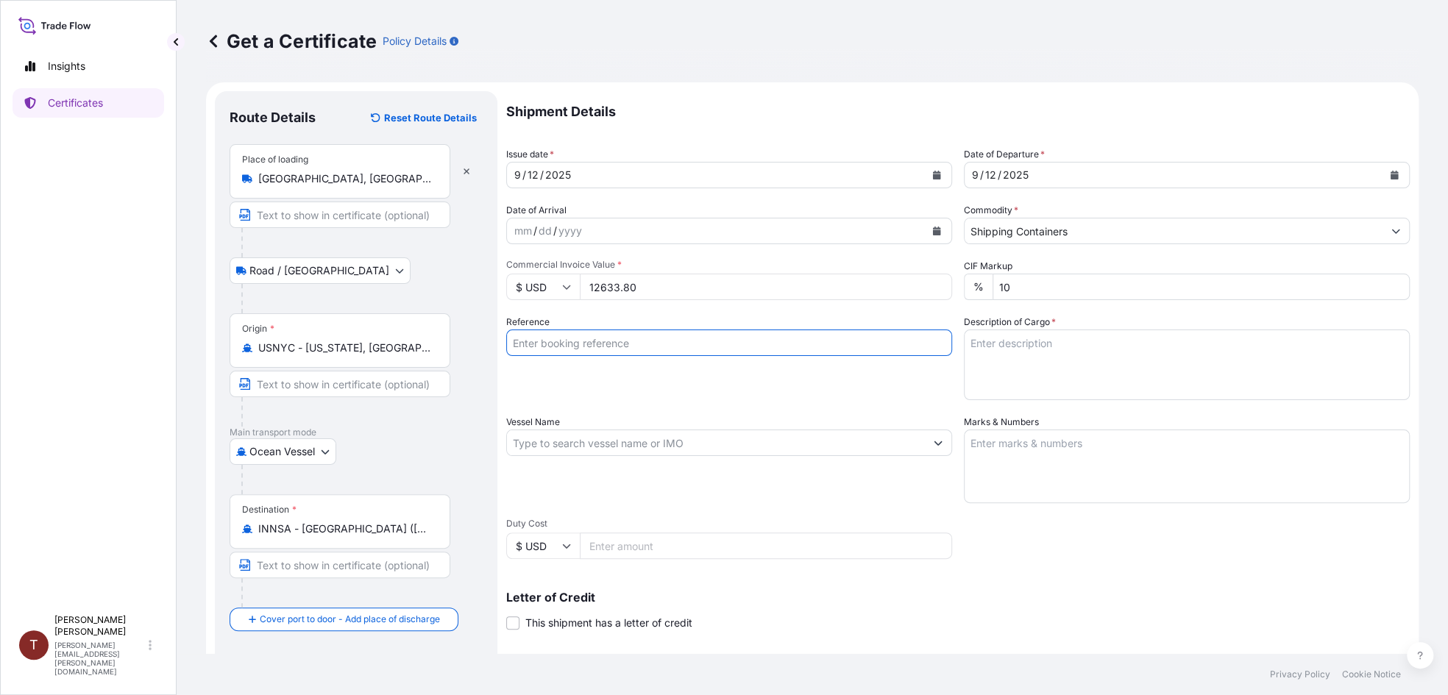
paste input "80000109577"
type input "80000109577"
click at [1089, 346] on textarea "Description of Cargo *" at bounding box center [1187, 365] width 446 height 71
paste textarea "LUBRICATING OIL ADDITIVES"
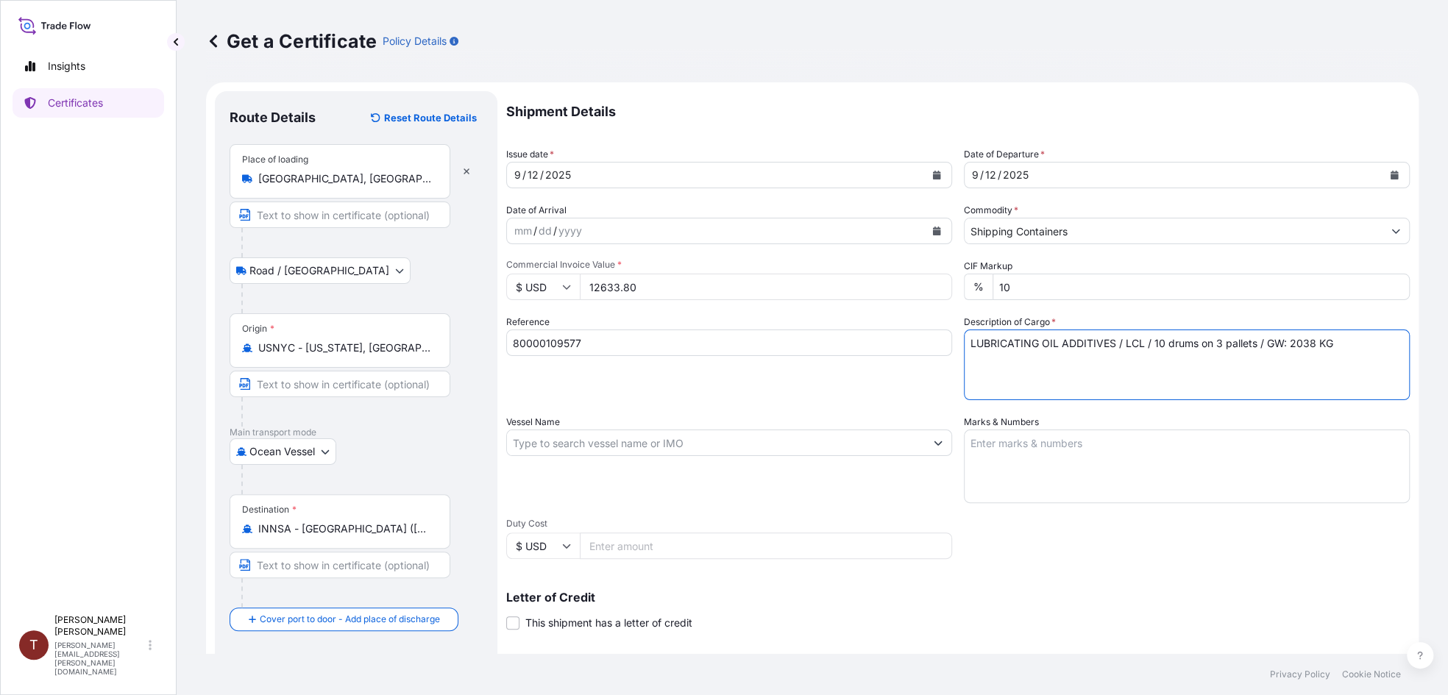
type textarea "LUBRICATING OIL ADDITIVES / LCL / 10 drums on 3 pallets / GW: 2038 KG"
click at [1066, 445] on textarea "Marks & Numbers" at bounding box center [1187, 467] width 446 height 74
paste textarea "20687110 / 21163186 / 80000109577 R11289A"
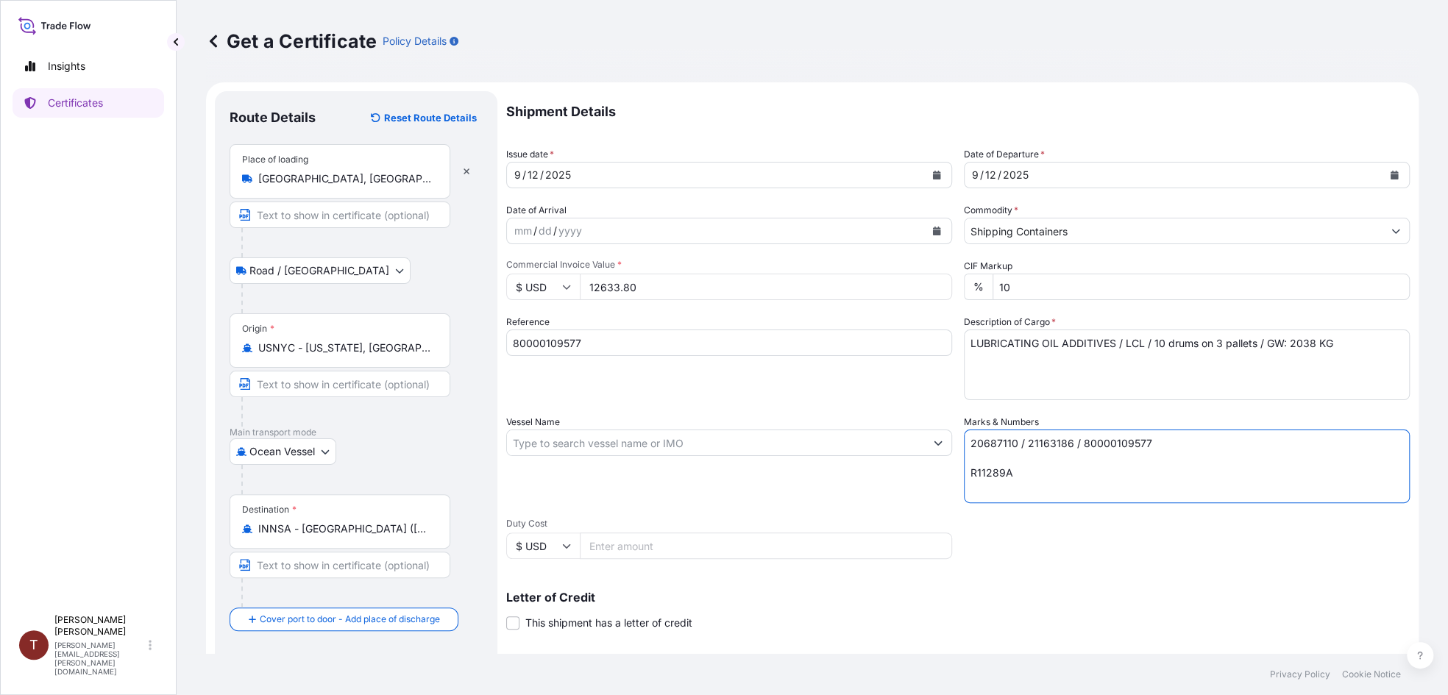
scroll to position [187, 0]
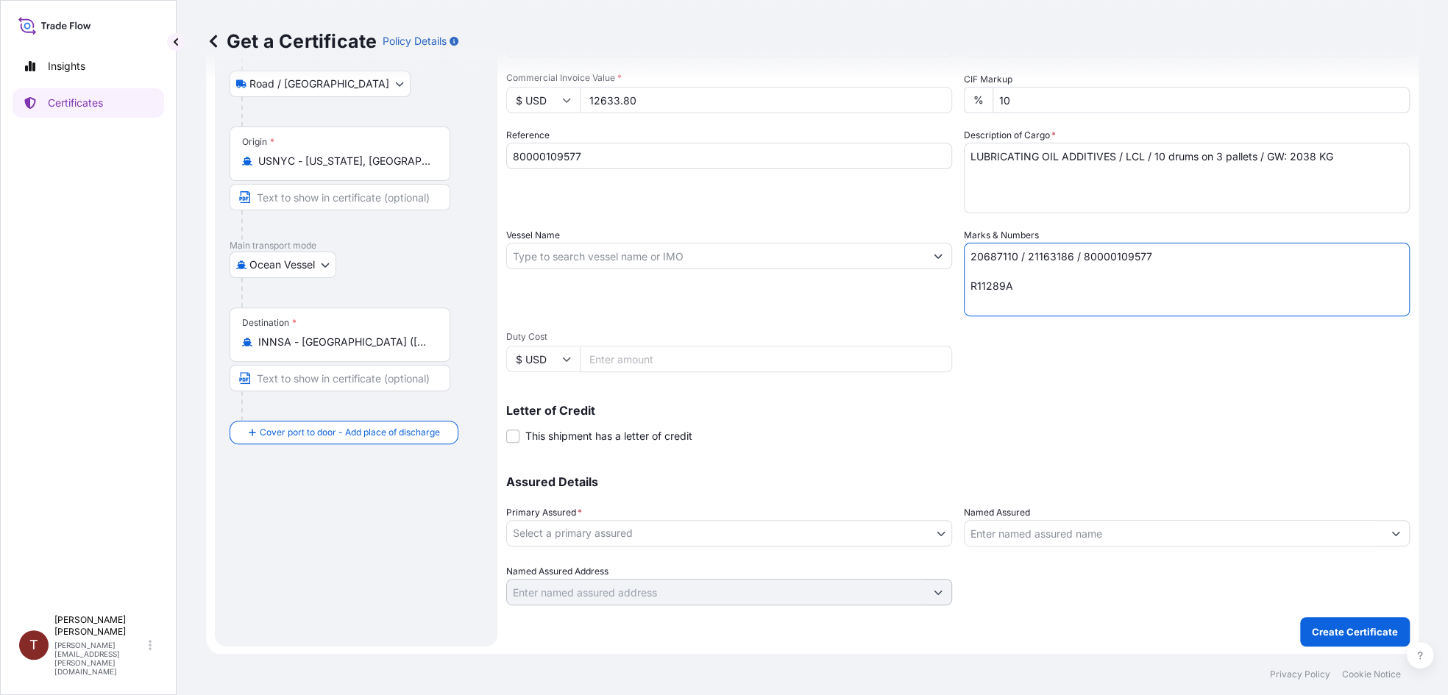
type textarea "20687110 / 21163186 / 80000109577 R11289A"
click at [635, 527] on body "Insights Certificates T [PERSON_NAME] [PERSON_NAME][EMAIL_ADDRESS][PERSON_NAME]…" at bounding box center [724, 347] width 1448 height 695
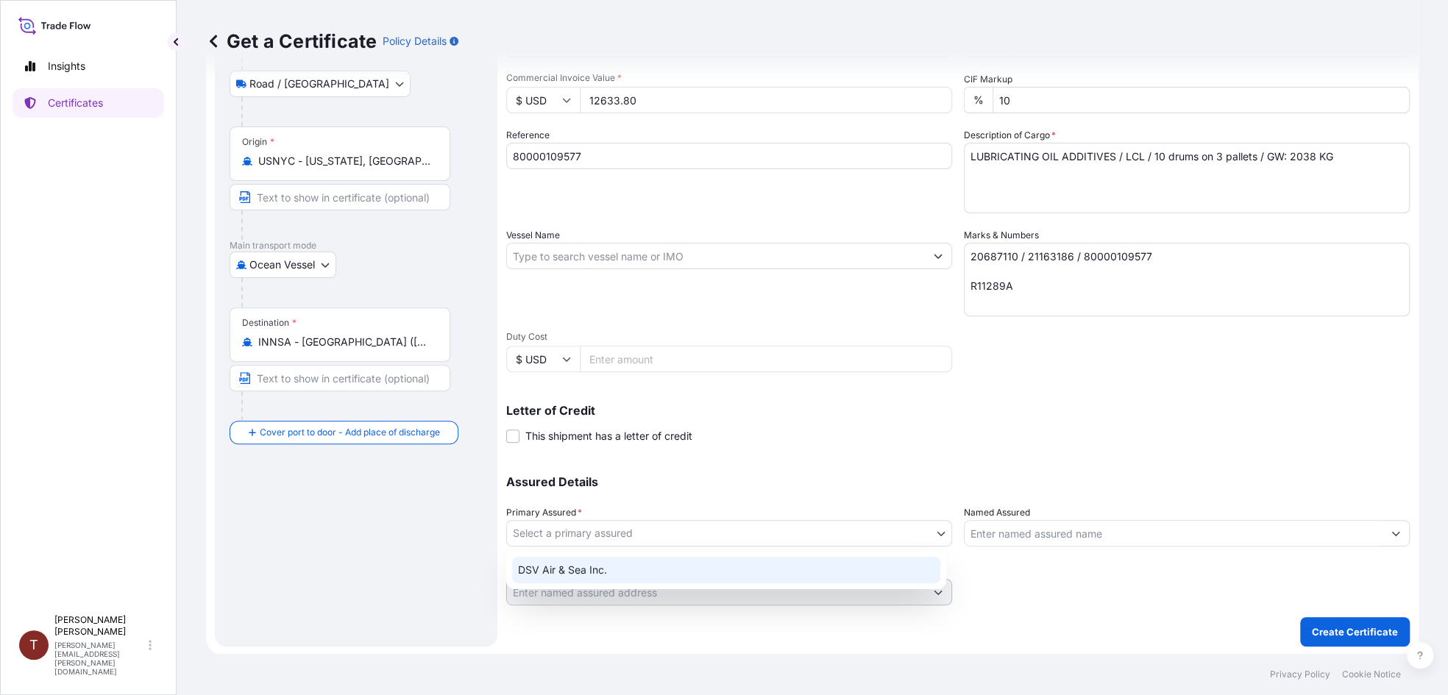
click at [608, 570] on div "DSV Air & Sea Inc." at bounding box center [726, 570] width 428 height 26
select select "31677"
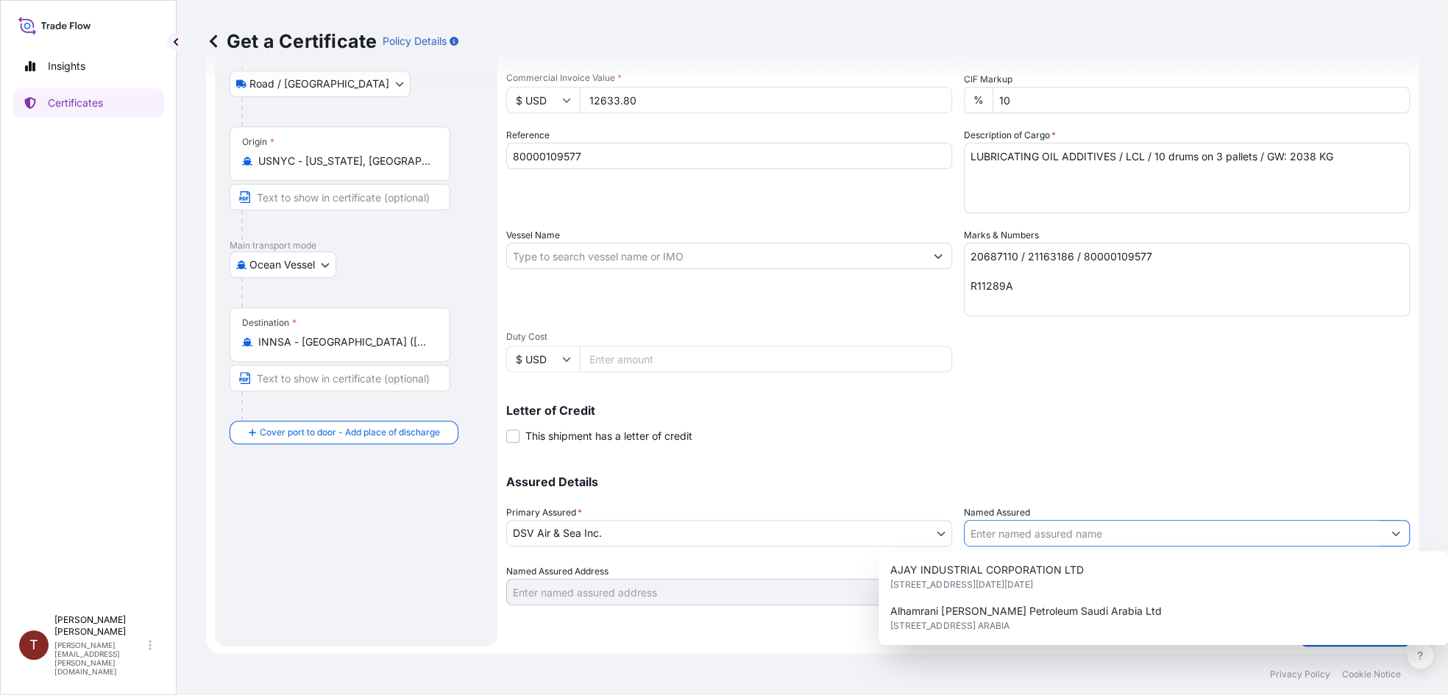
click at [1047, 531] on input "Named Assured" at bounding box center [1173, 533] width 418 height 26
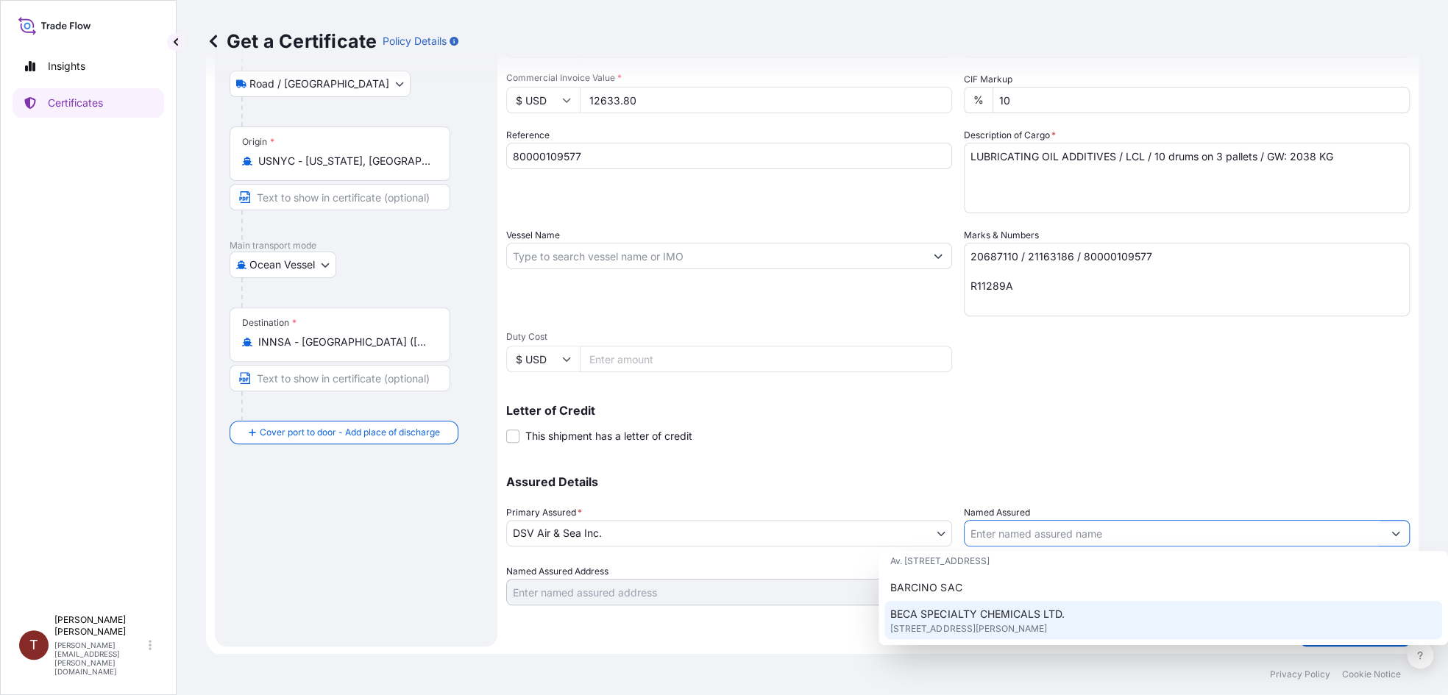
click at [1052, 536] on input "Named Assured" at bounding box center [1173, 533] width 418 height 26
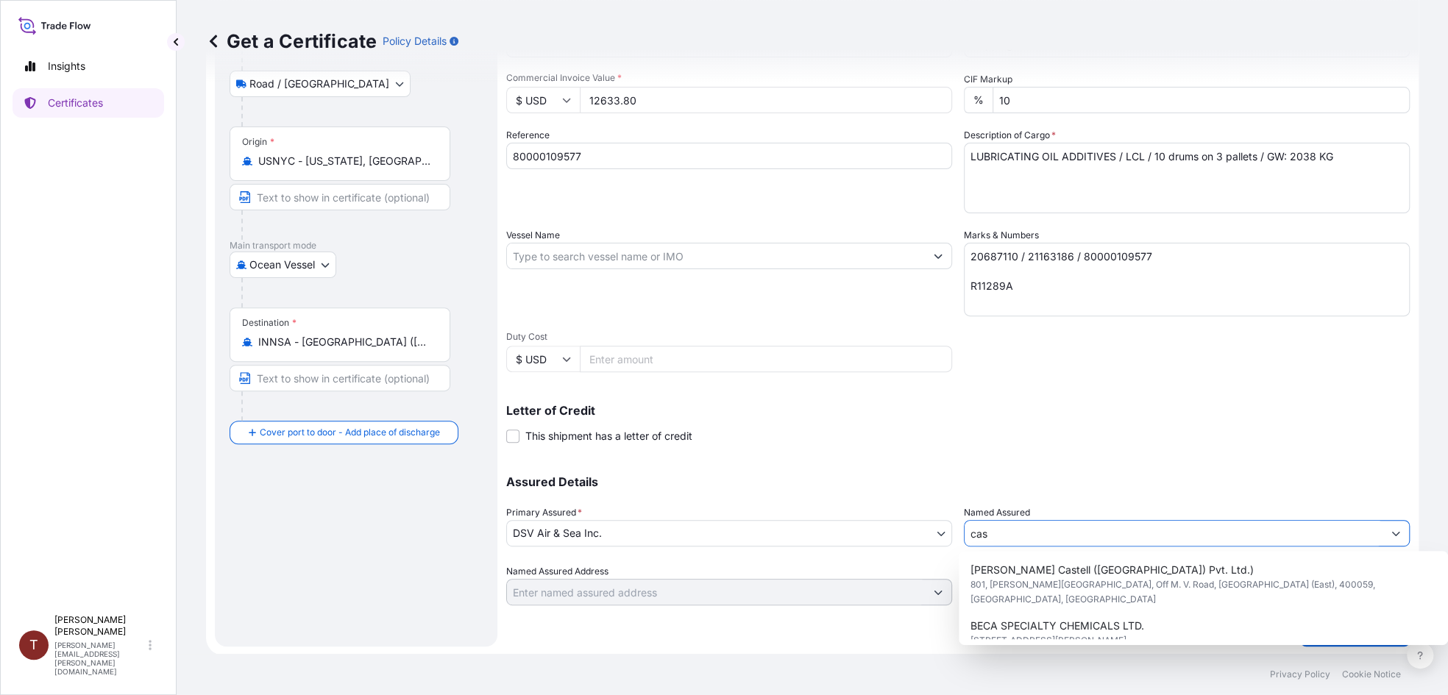
scroll to position [0, 0]
click at [1089, 633] on span "[GEOGRAPHIC_DATA], [GEOGRAPHIC_DATA]" at bounding box center [1062, 640] width 185 height 15
type input "CASTROL INDIA LIMITED [GEOGRAPHIC_DATA]"
type input "[GEOGRAPHIC_DATA], [GEOGRAPHIC_DATA], [GEOGRAPHIC_DATA]"
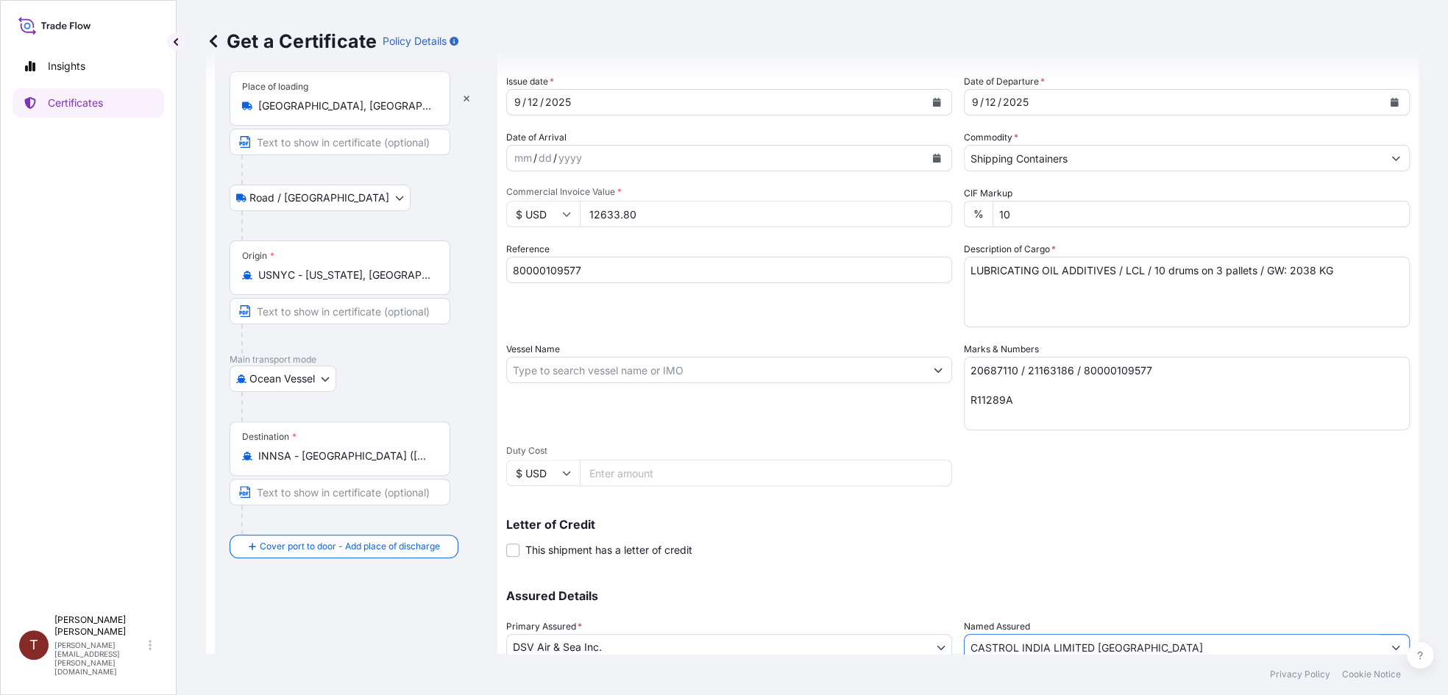
scroll to position [187, 0]
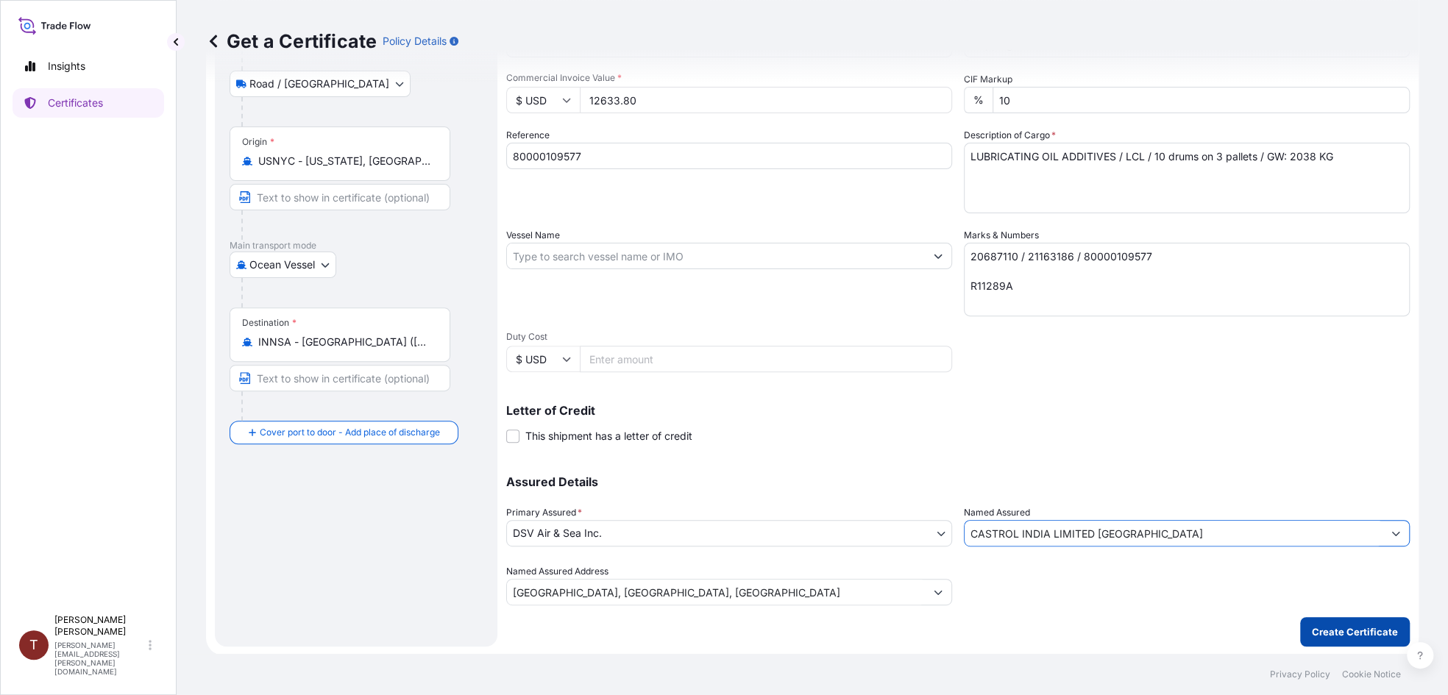
type input "CASTROL INDIA LIMITED [GEOGRAPHIC_DATA]"
click at [1327, 636] on p "Create Certificate" at bounding box center [1355, 632] width 86 height 15
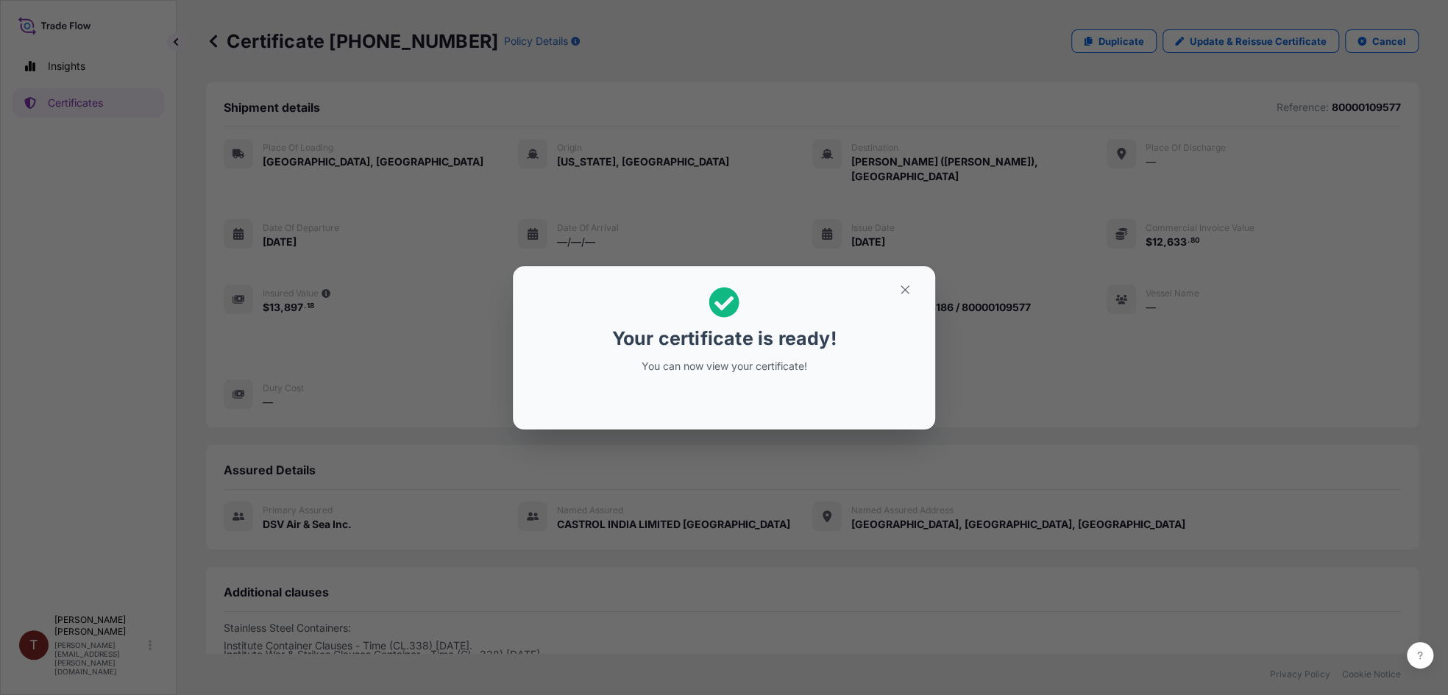
click at [816, 369] on p "You can now view your certificate!" at bounding box center [724, 366] width 227 height 15
click at [896, 292] on button "button" at bounding box center [904, 290] width 37 height 24
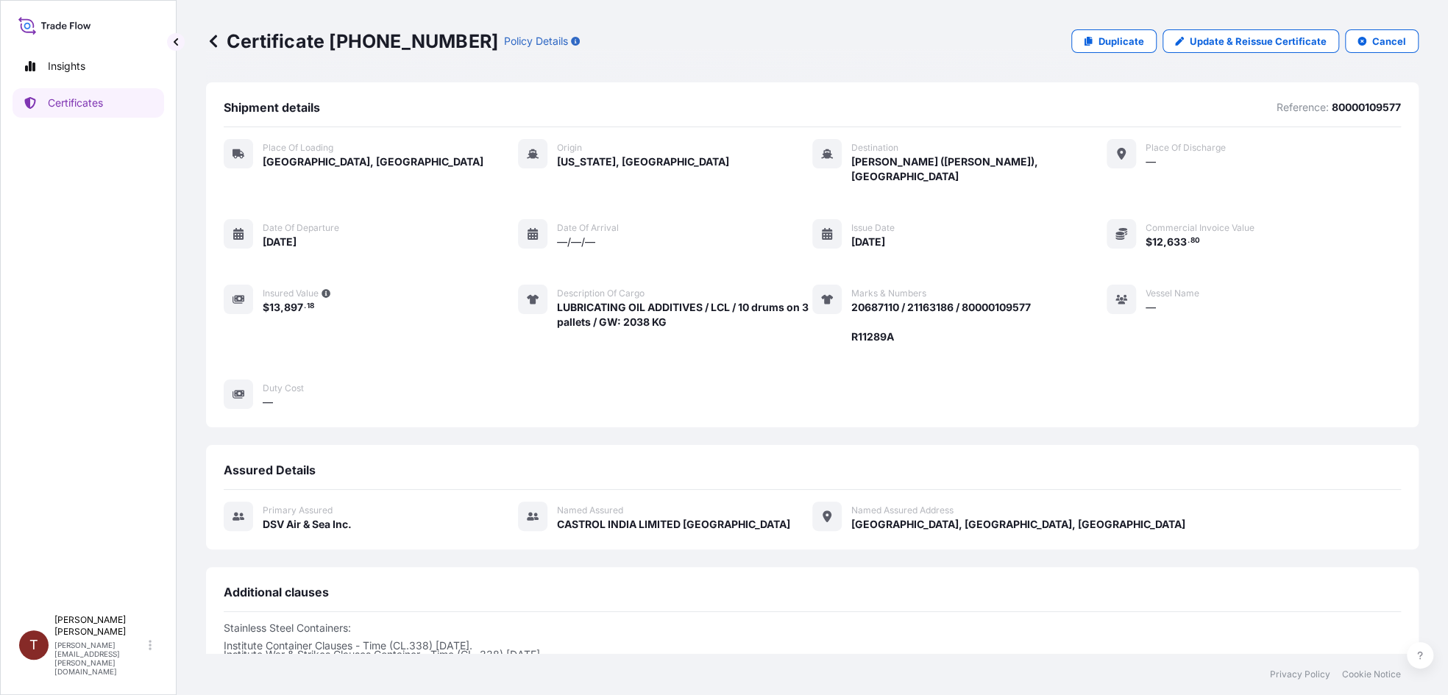
scroll to position [182, 0]
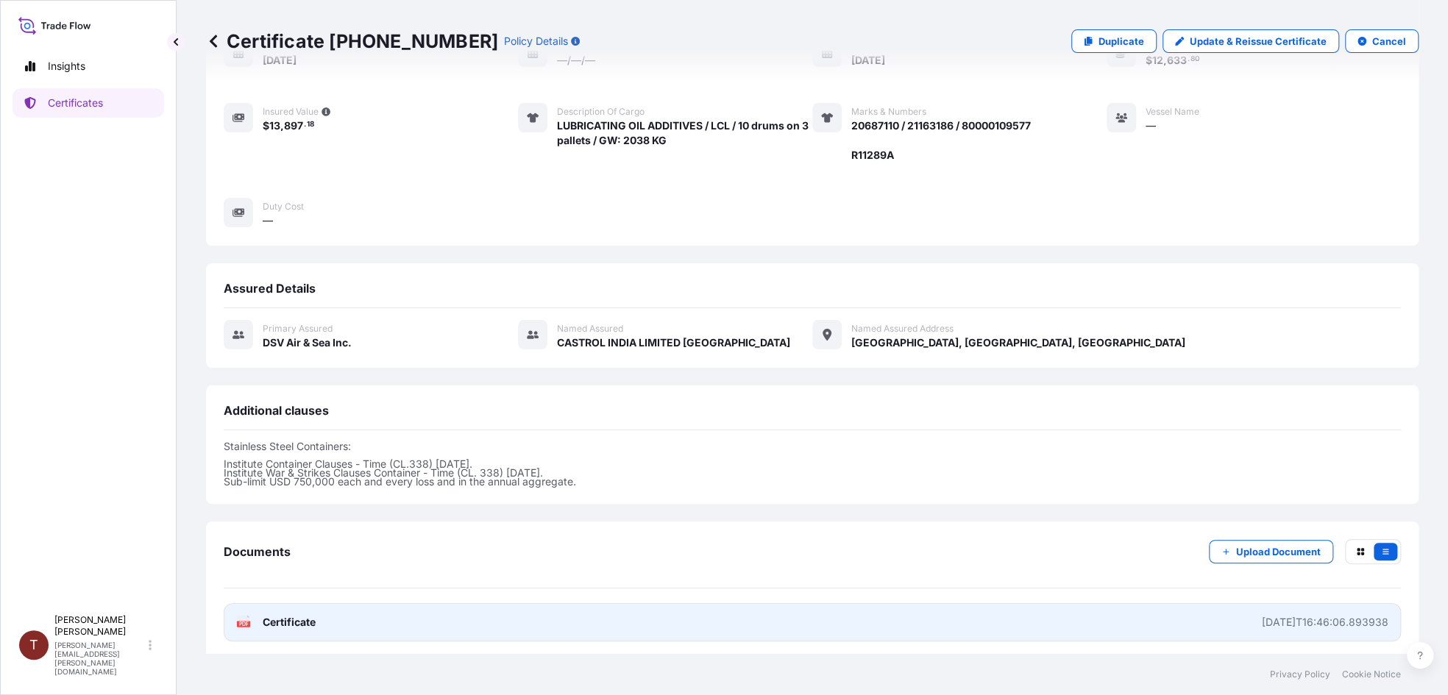
click at [274, 615] on span "Certificate" at bounding box center [289, 622] width 53 height 15
